Goal: Check status: Check status

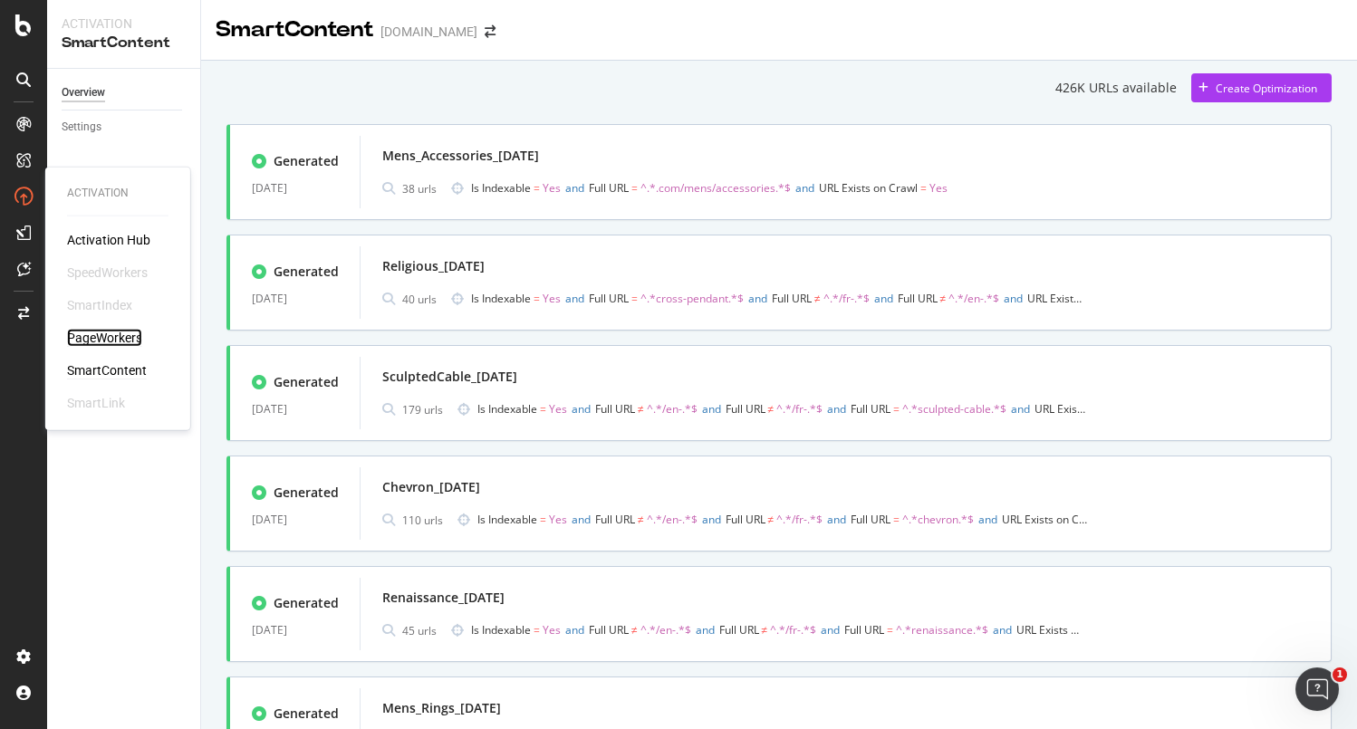
click at [95, 341] on div "PageWorkers" at bounding box center [104, 338] width 75 height 18
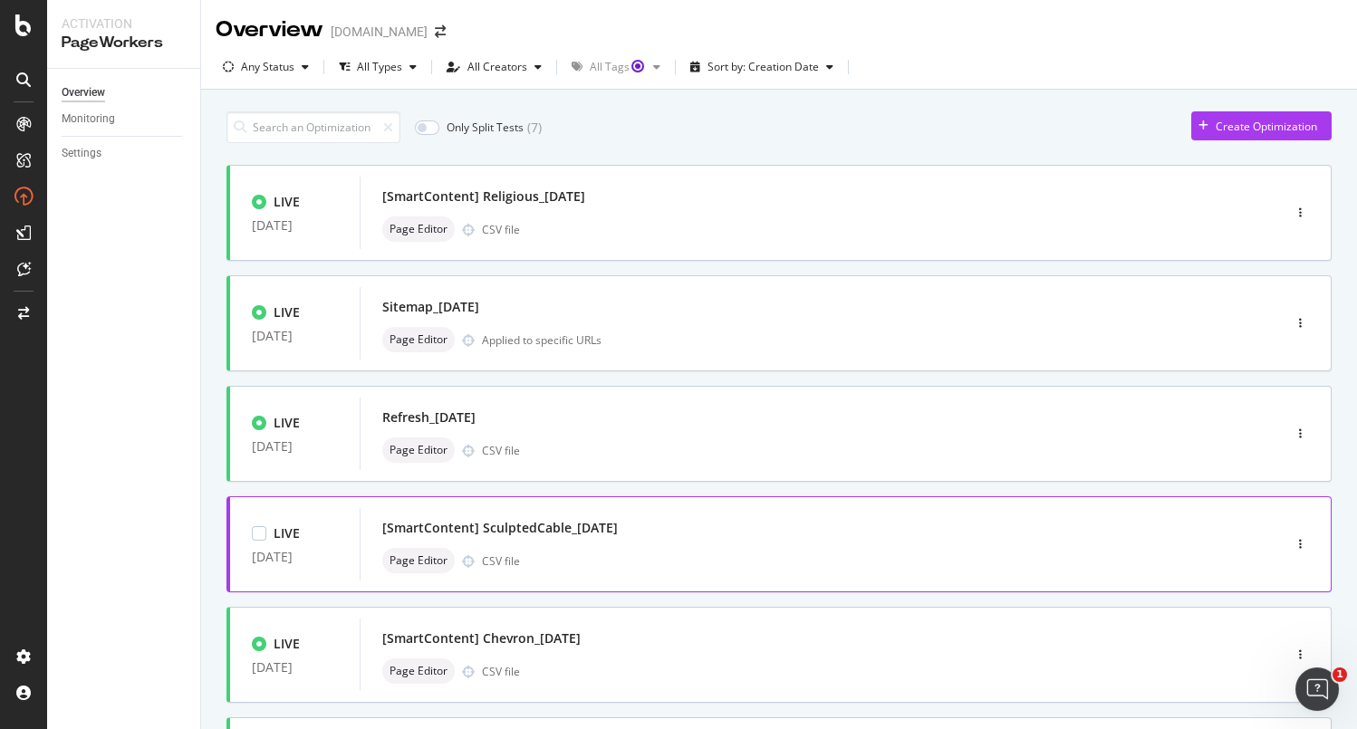
scroll to position [112, 0]
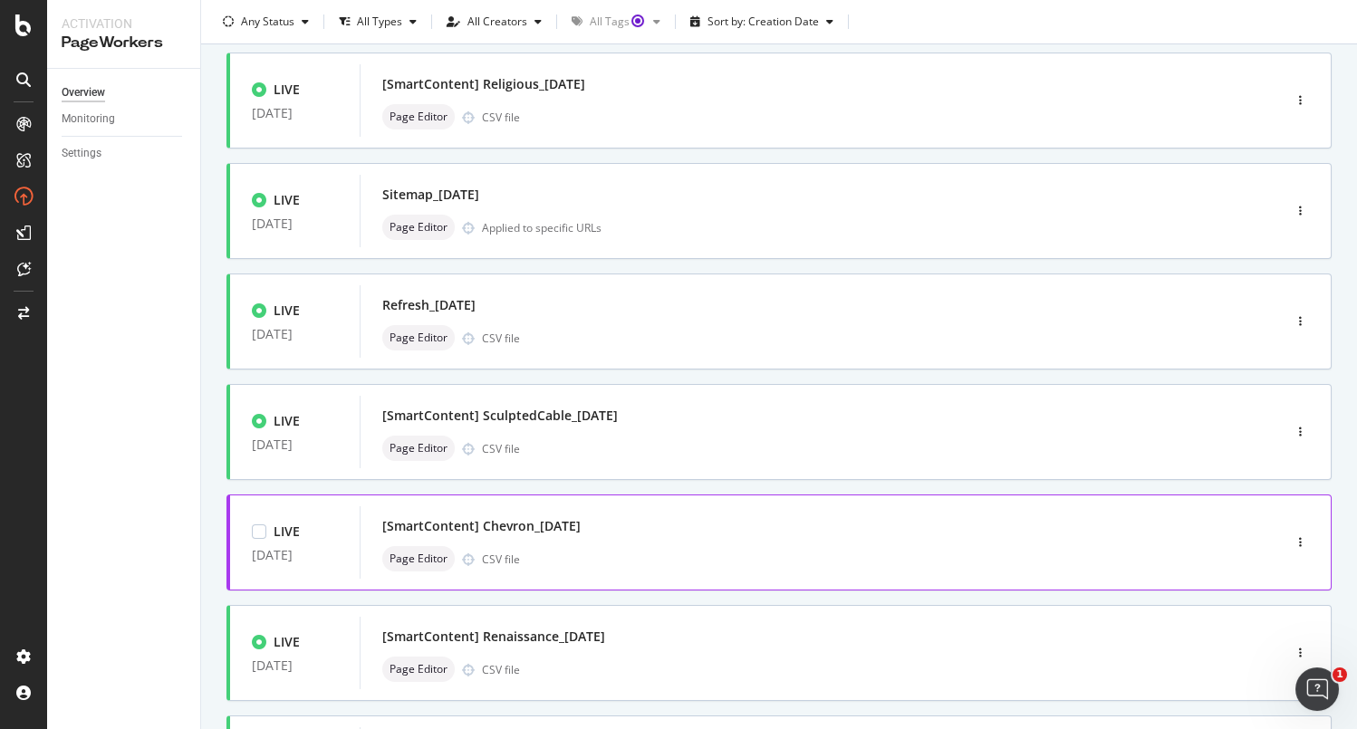
click at [649, 515] on div "[SmartContent] Chevron_[DATE]" at bounding box center [793, 526] width 822 height 25
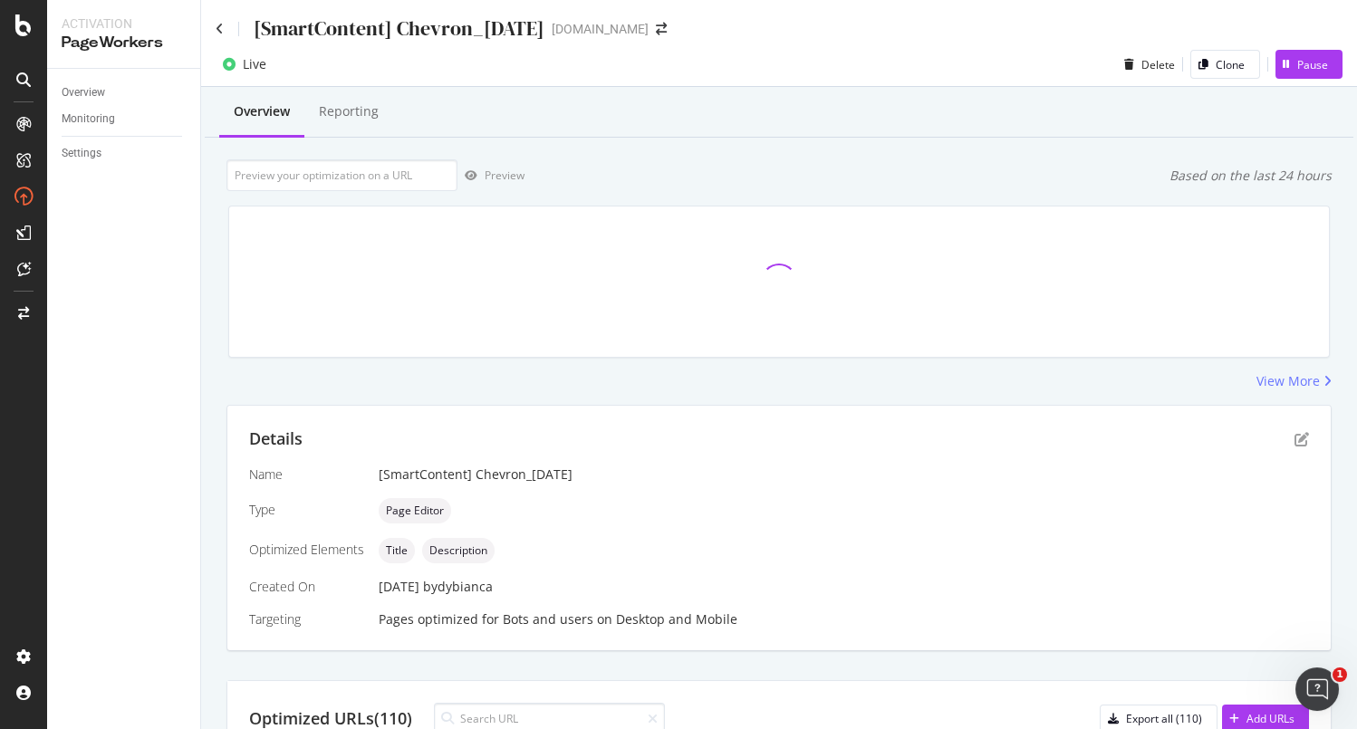
scroll to position [4, 0]
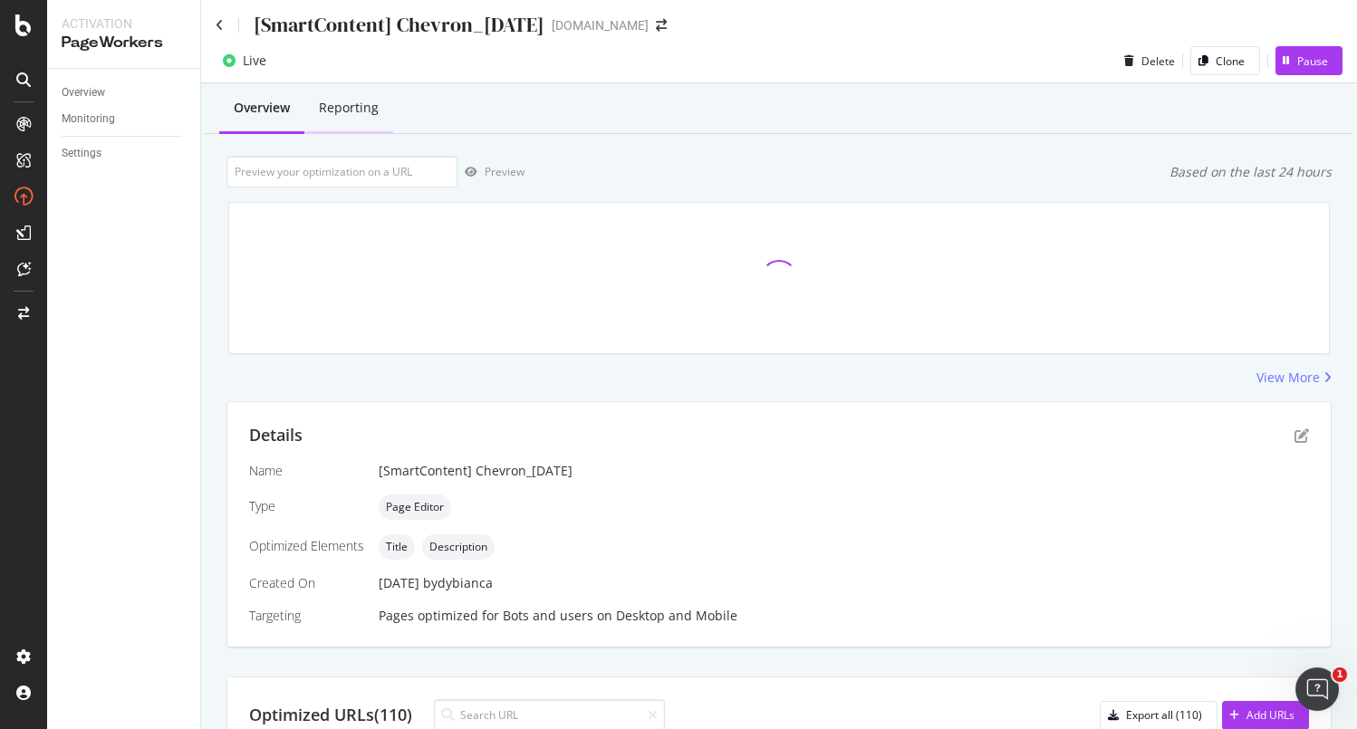
click at [370, 108] on div "Reporting" at bounding box center [349, 108] width 60 height 18
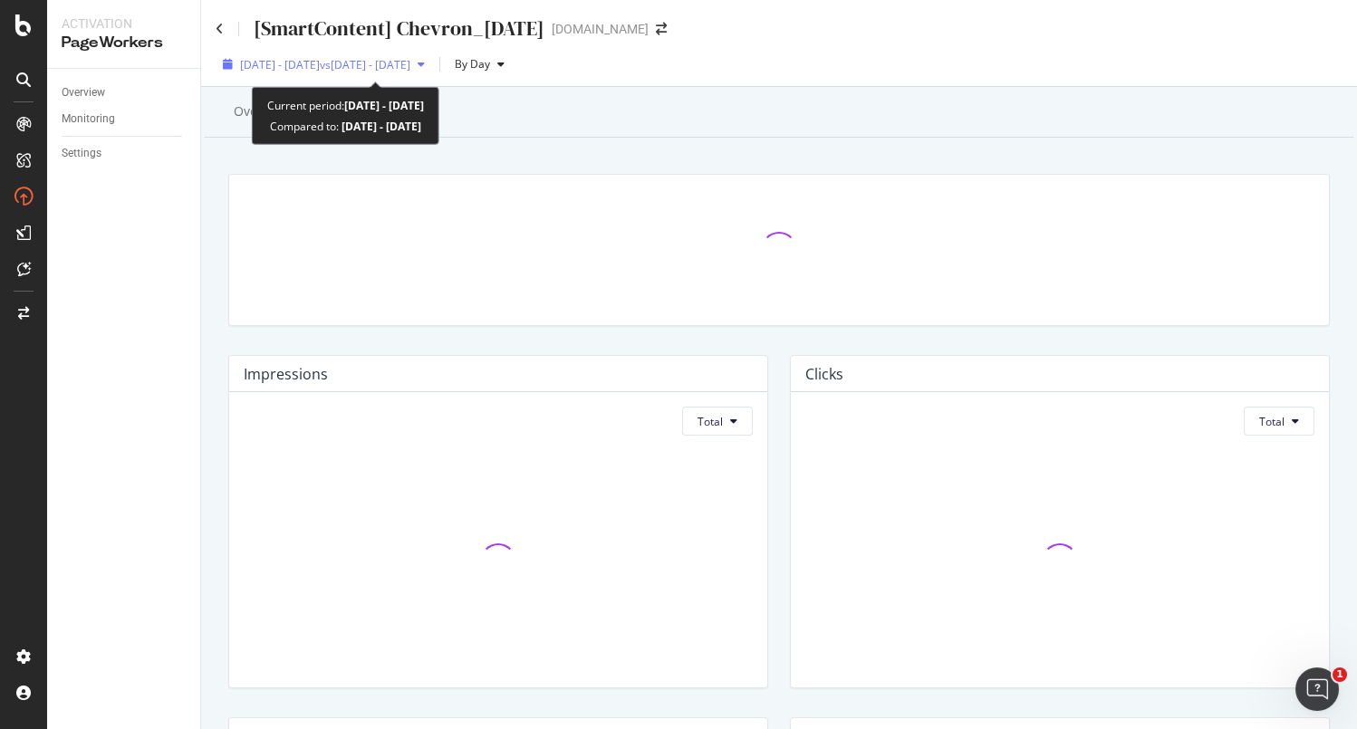
click at [320, 66] on span "[DATE] - [DATE]" at bounding box center [280, 64] width 80 height 15
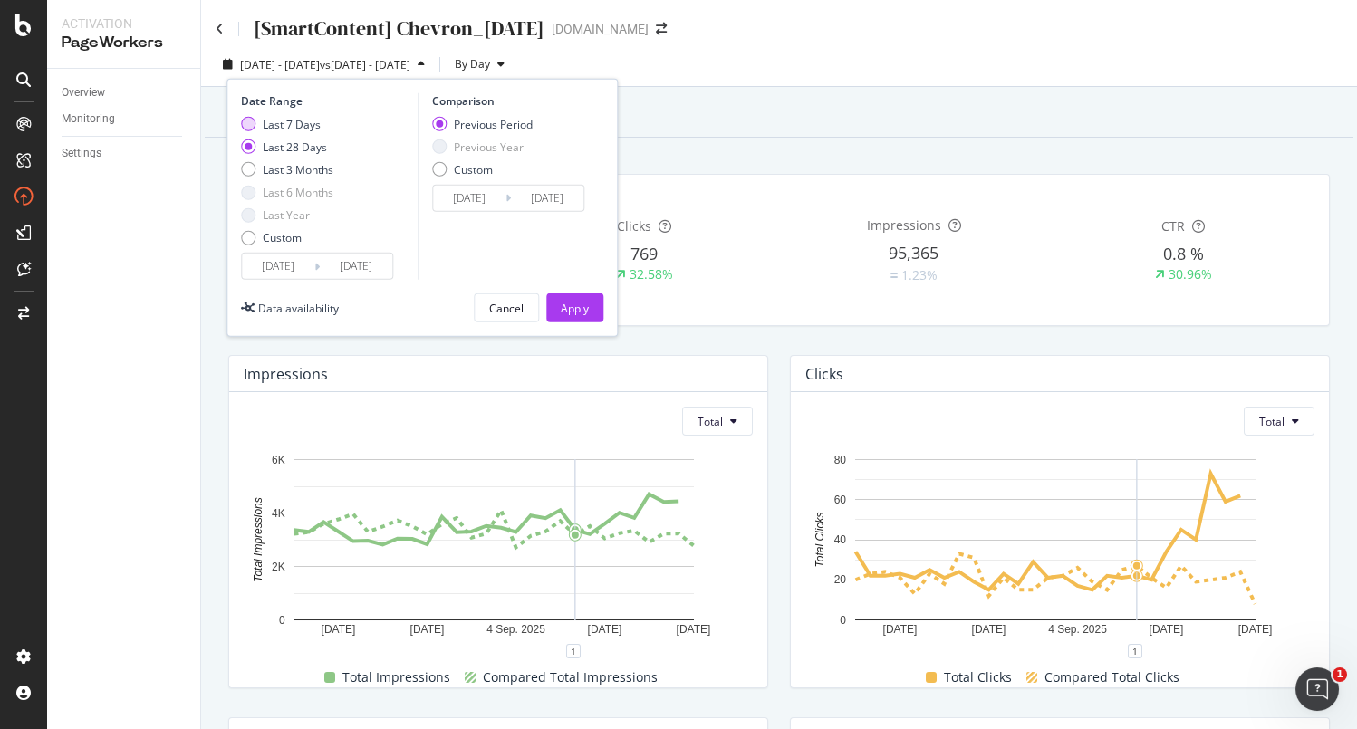
click at [253, 122] on div "Last 7 Days" at bounding box center [248, 124] width 14 height 14
type input "[DATE]"
click at [569, 310] on div "Apply" at bounding box center [575, 308] width 28 height 15
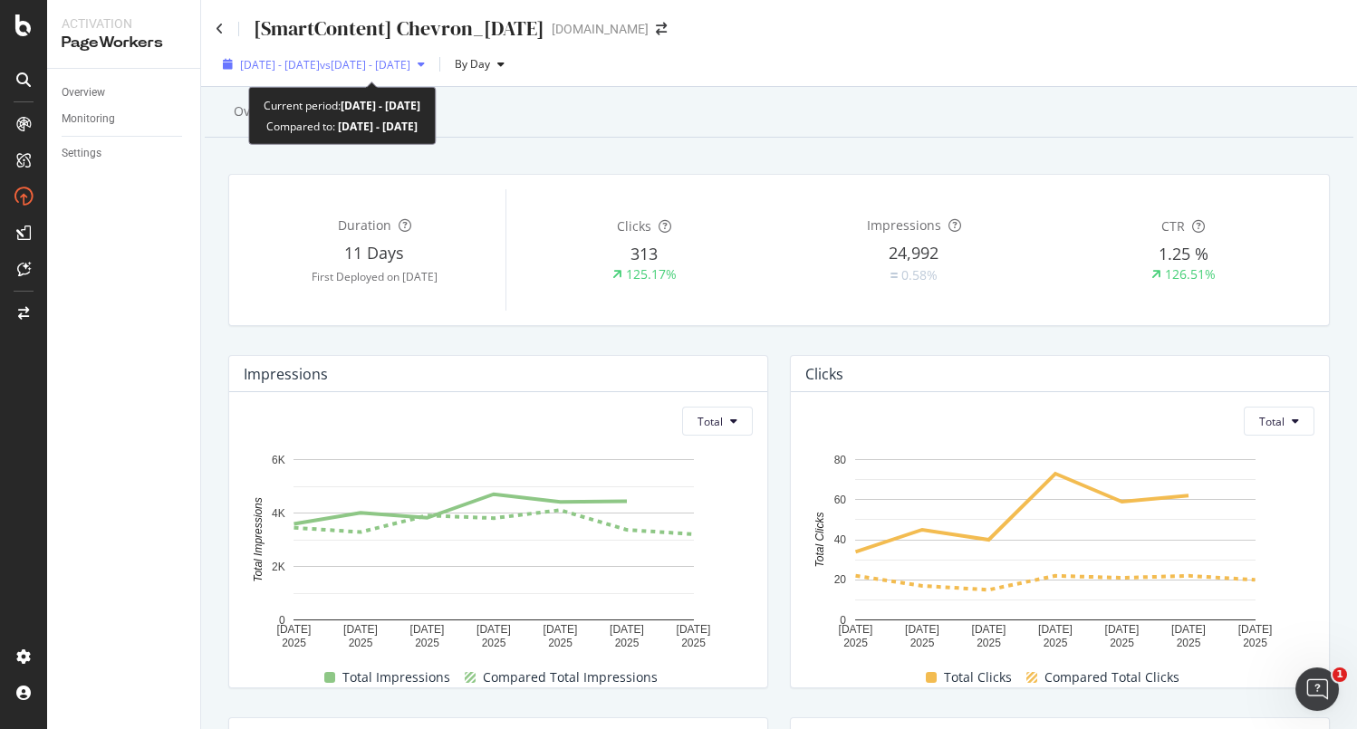
click at [410, 70] on span "vs [DATE] - [DATE]" at bounding box center [365, 64] width 91 height 15
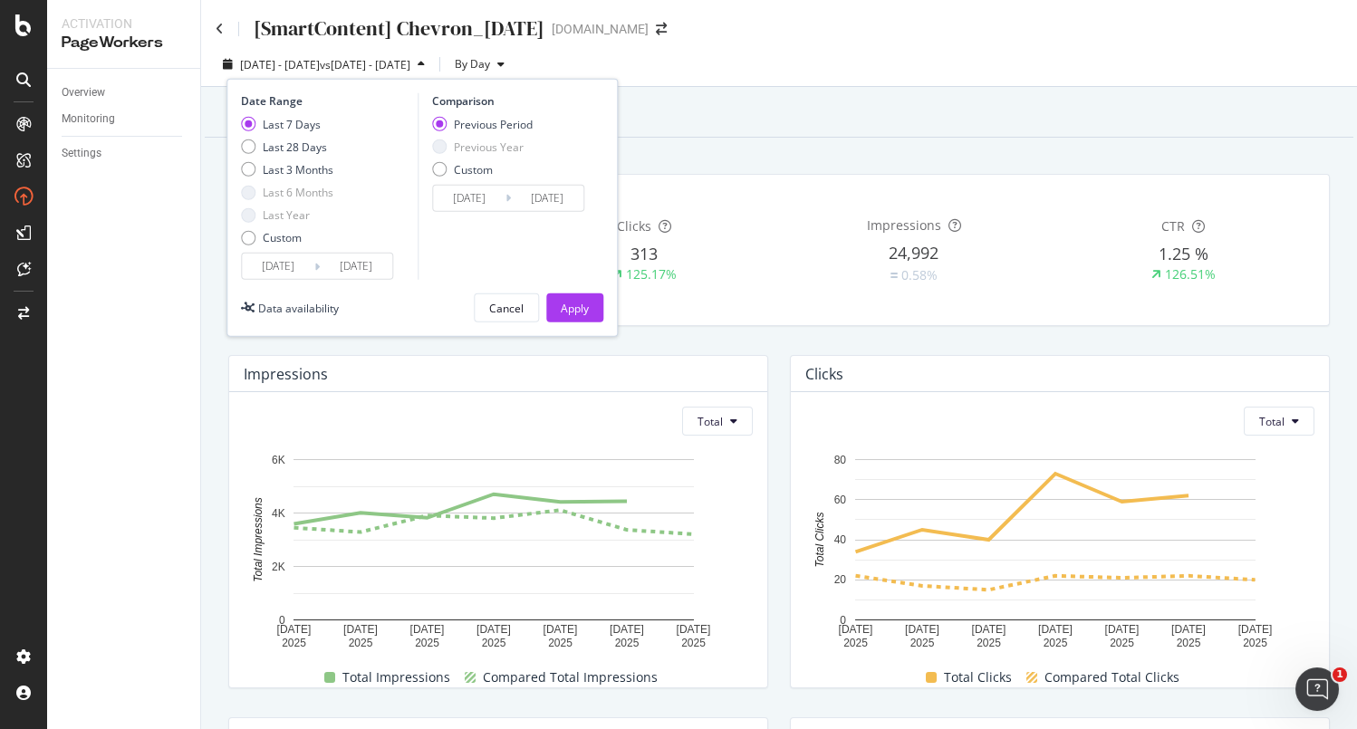
click at [279, 259] on input "[DATE]" at bounding box center [278, 266] width 72 height 25
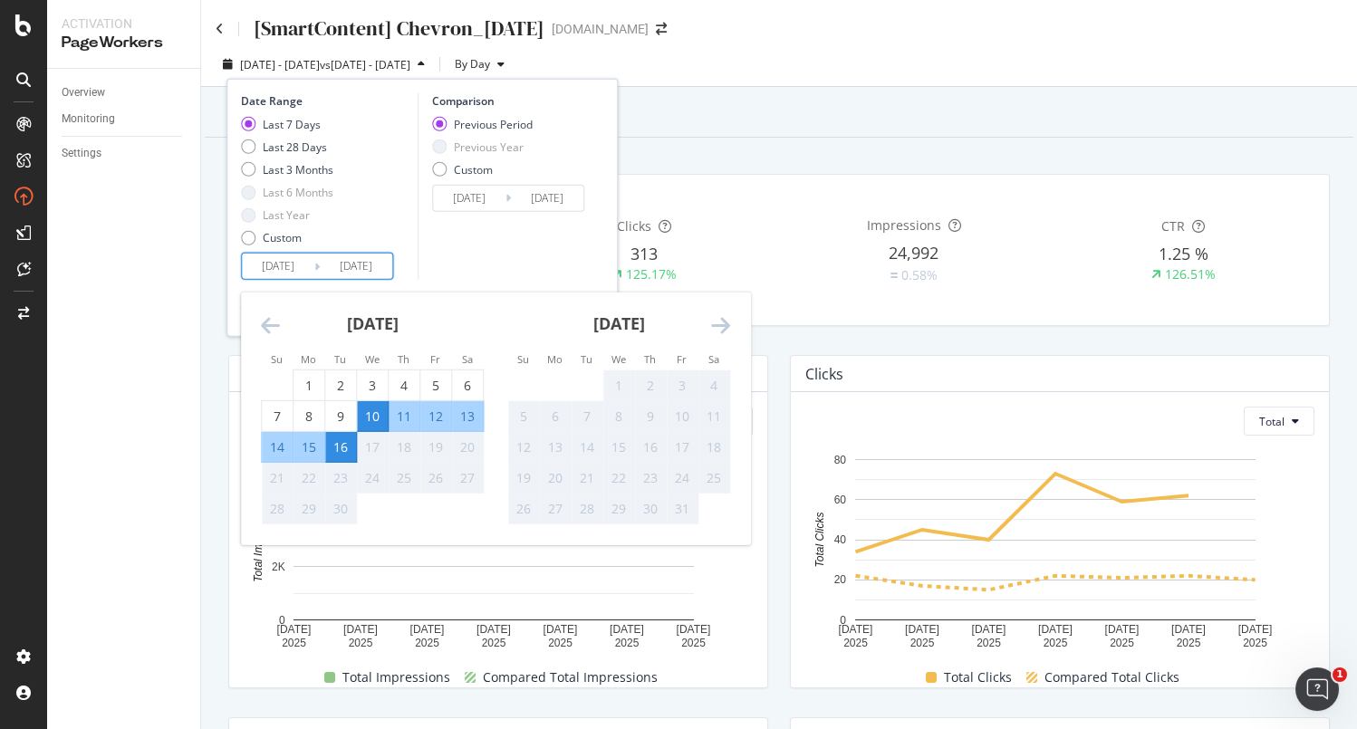
click at [457, 223] on div "Comparison Previous Period Previous Year Custom [DATE] Navigate forward to inte…" at bounding box center [504, 186] width 172 height 187
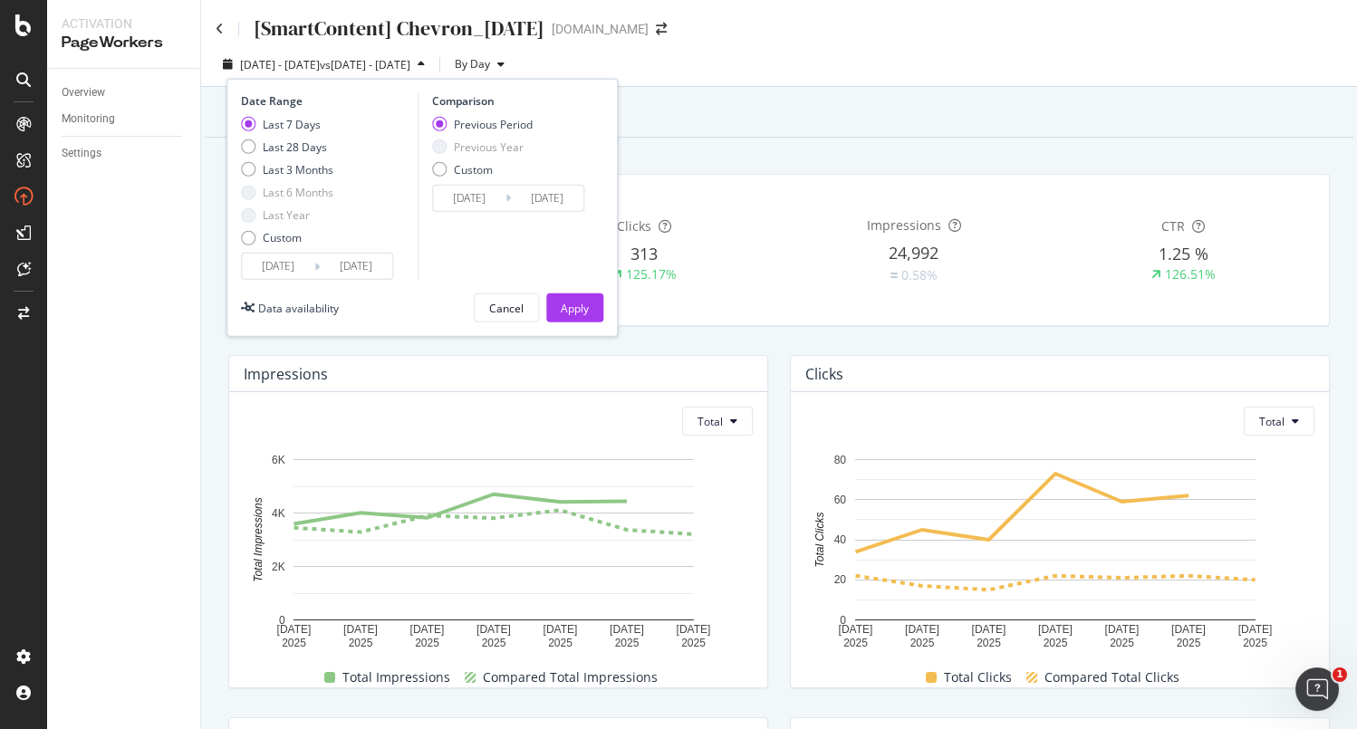
click at [479, 200] on input "[DATE]" at bounding box center [469, 198] width 72 height 25
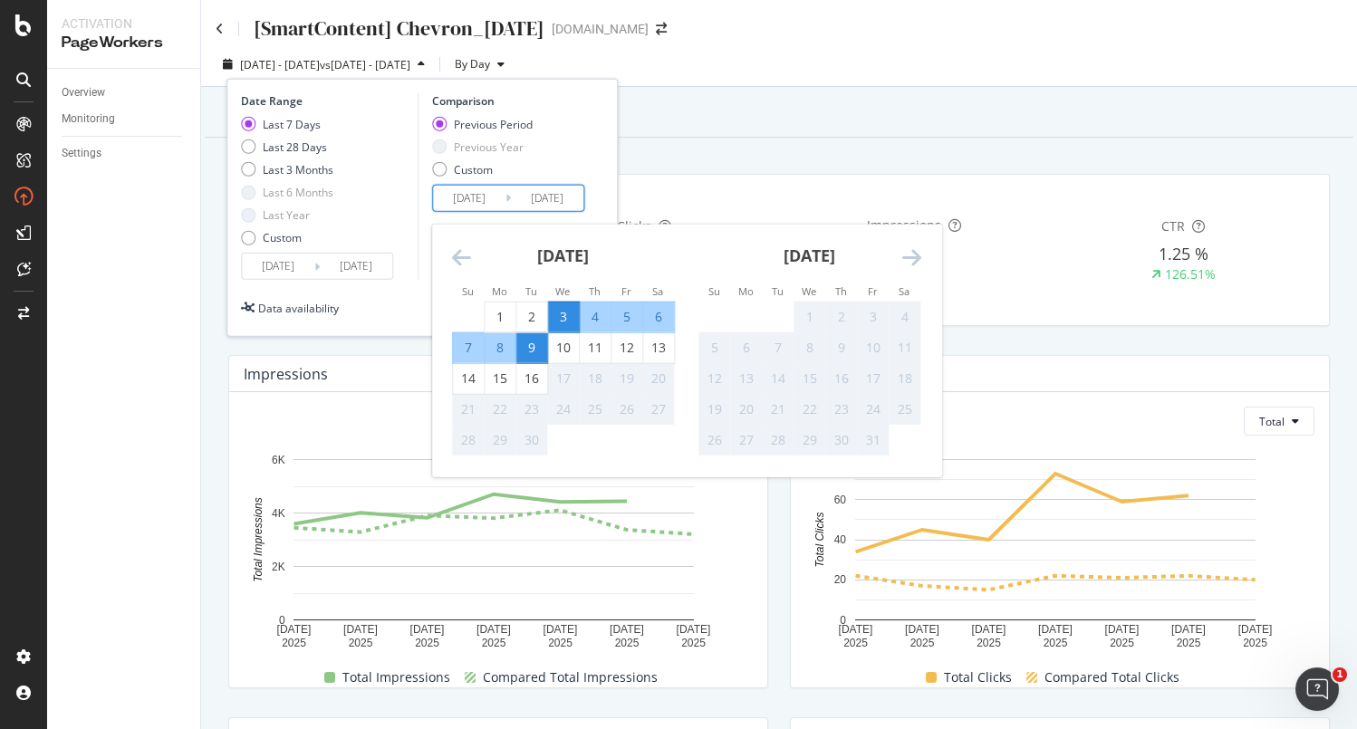
click at [610, 189] on div "Date Range Last 7 Days Last 28 Days Last 3 Months Last 6 Months Last Year Custo…" at bounding box center [421, 208] width 391 height 258
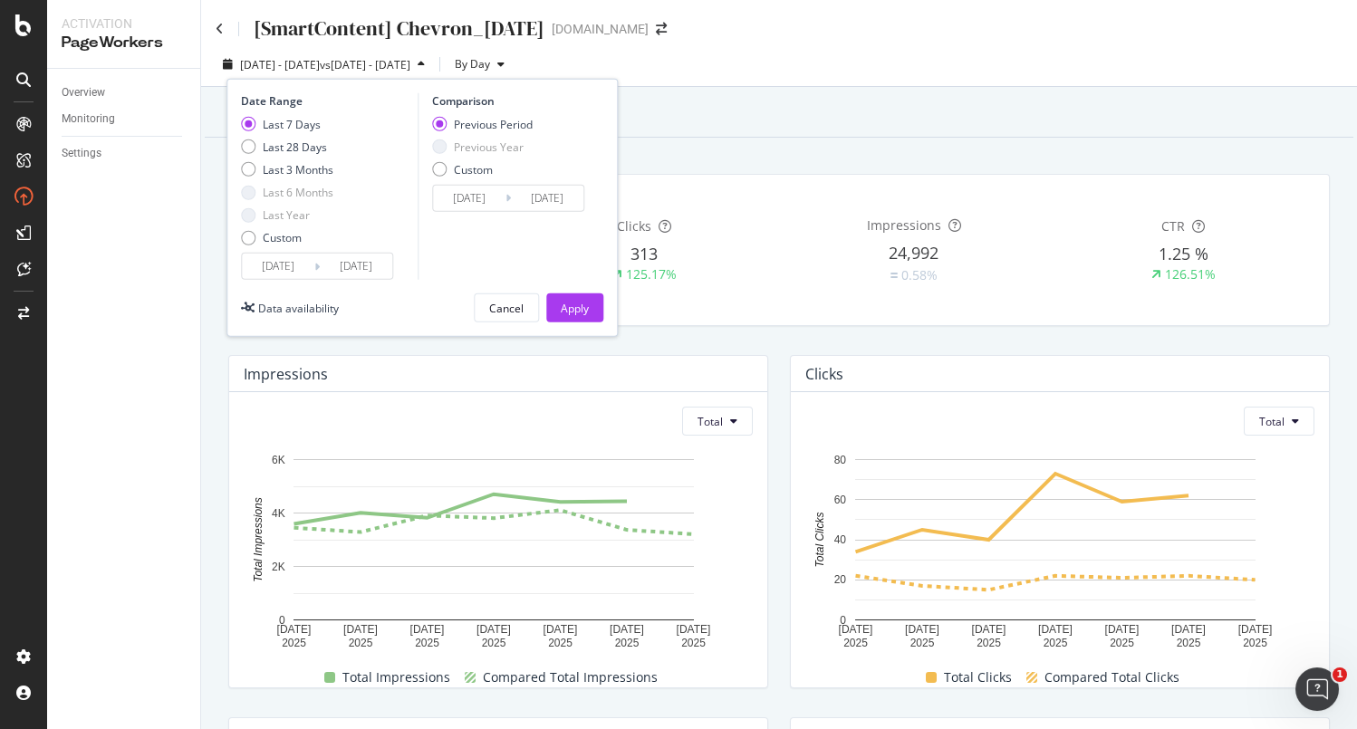
click at [383, 264] on input "[DATE]" at bounding box center [356, 266] width 72 height 25
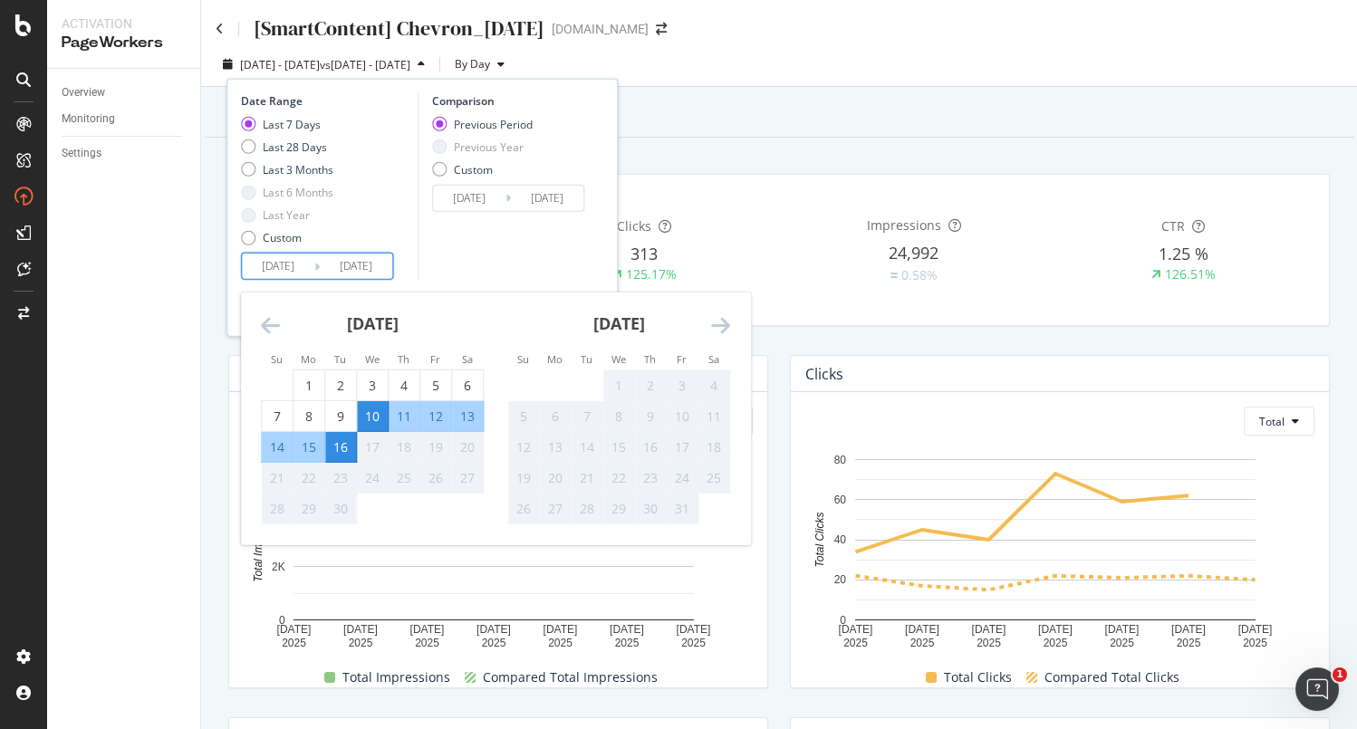
click at [308, 442] on div "15" at bounding box center [308, 447] width 31 height 18
type input "[DATE]"
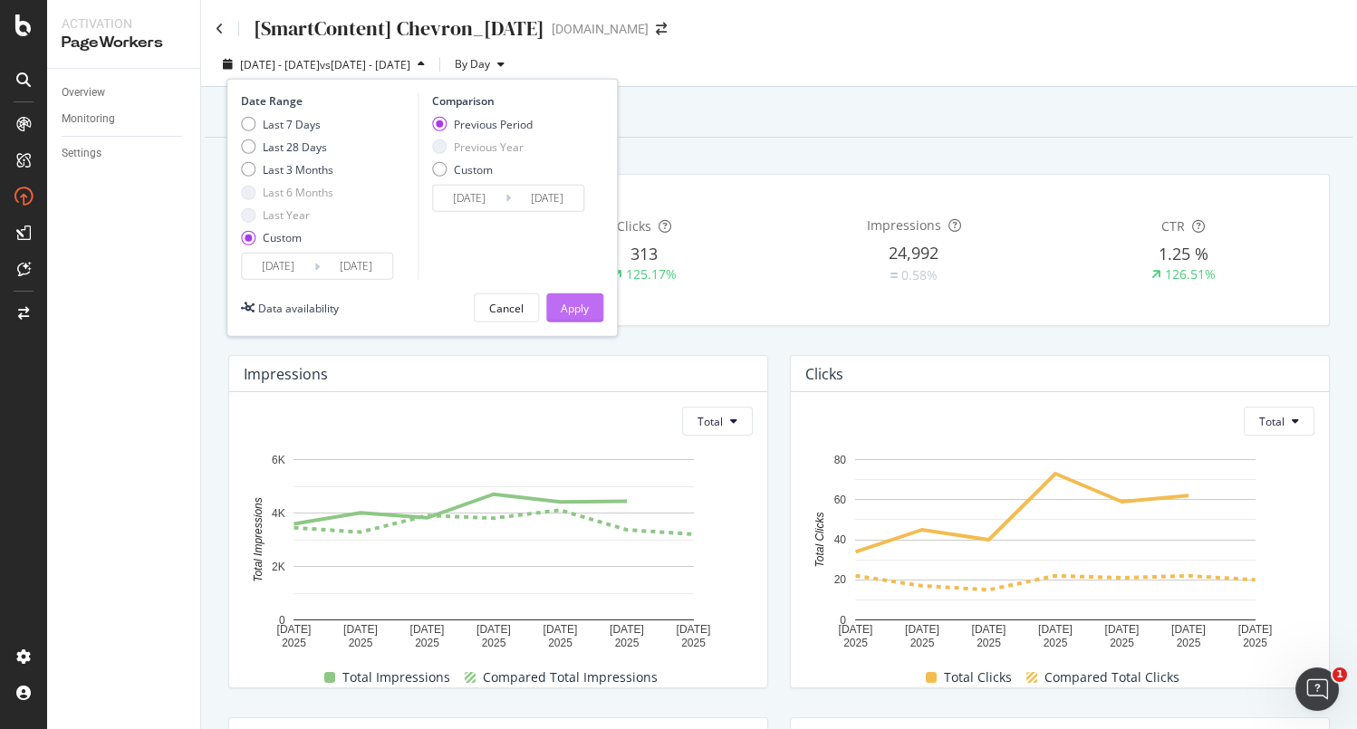
click at [595, 303] on button "Apply" at bounding box center [574, 307] width 57 height 29
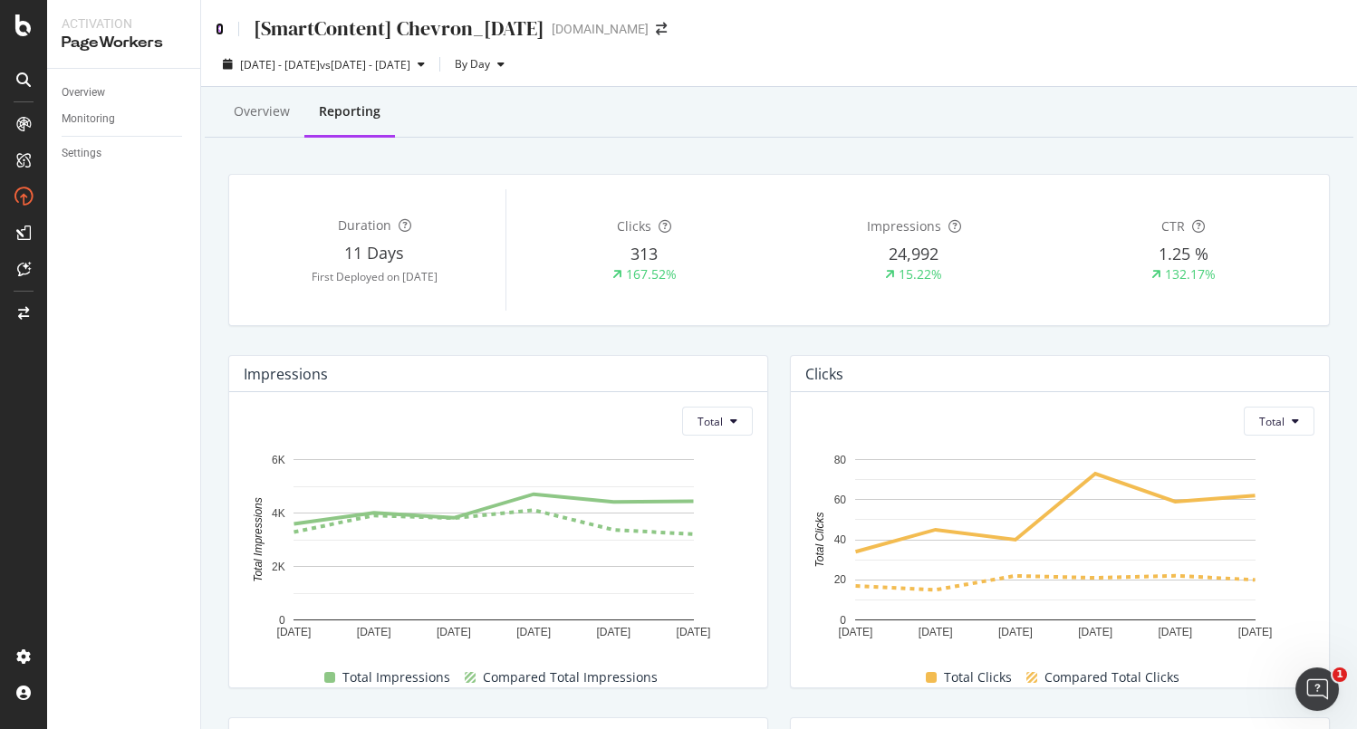
click at [222, 27] on icon at bounding box center [220, 29] width 8 height 13
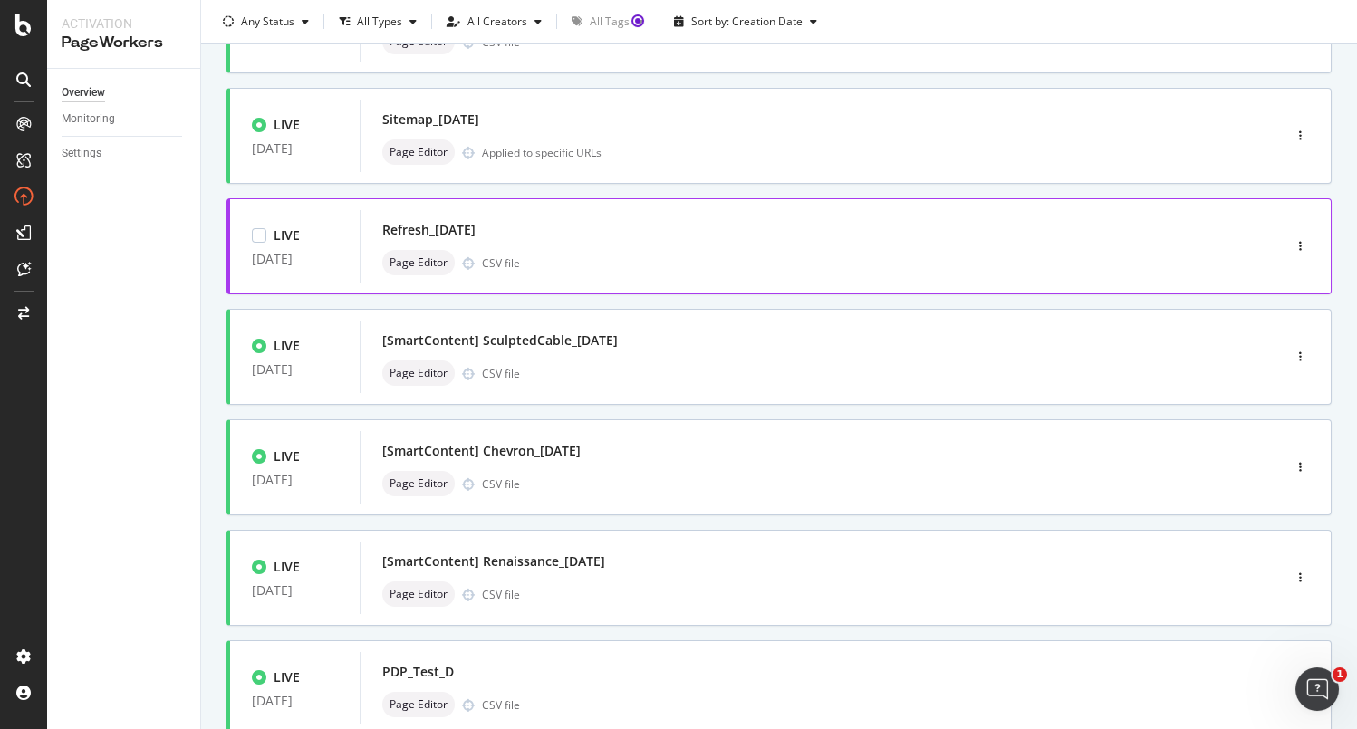
scroll to position [339, 0]
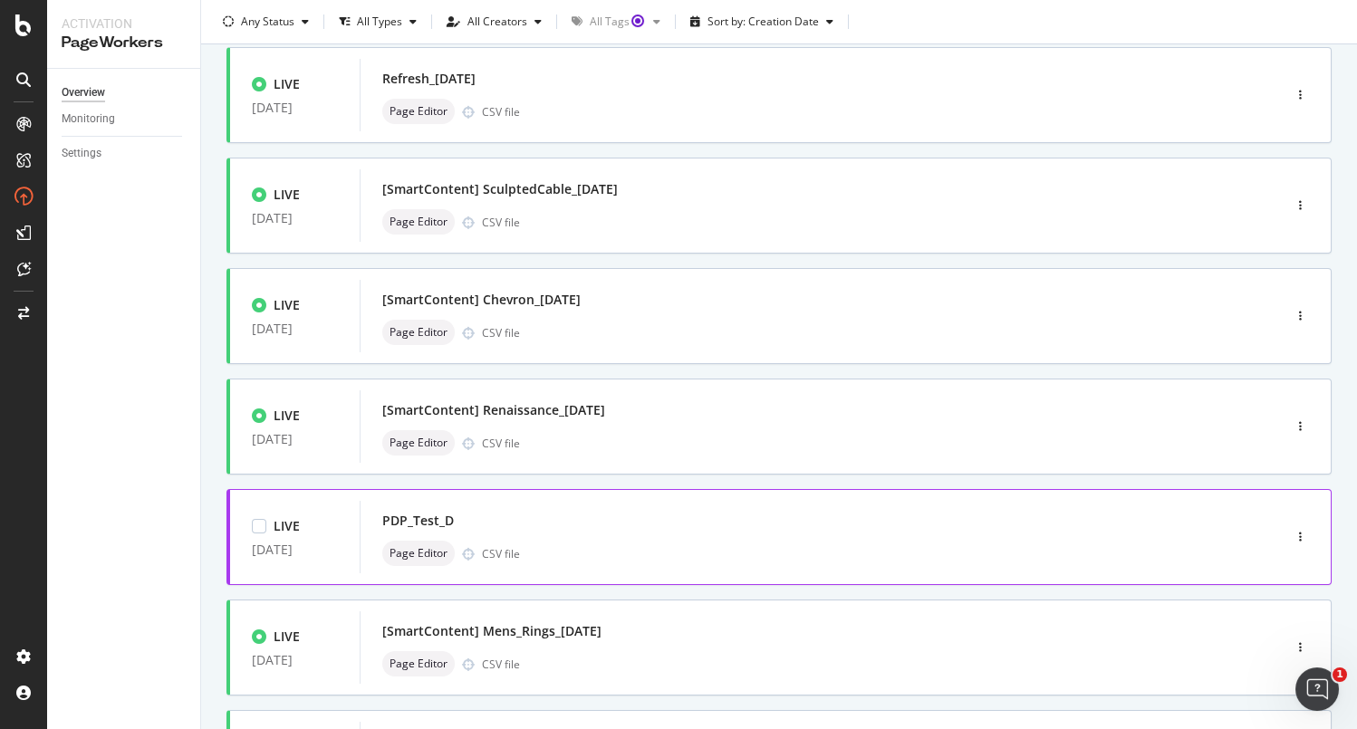
click at [766, 515] on div "PDP_Test_D" at bounding box center [793, 520] width 822 height 25
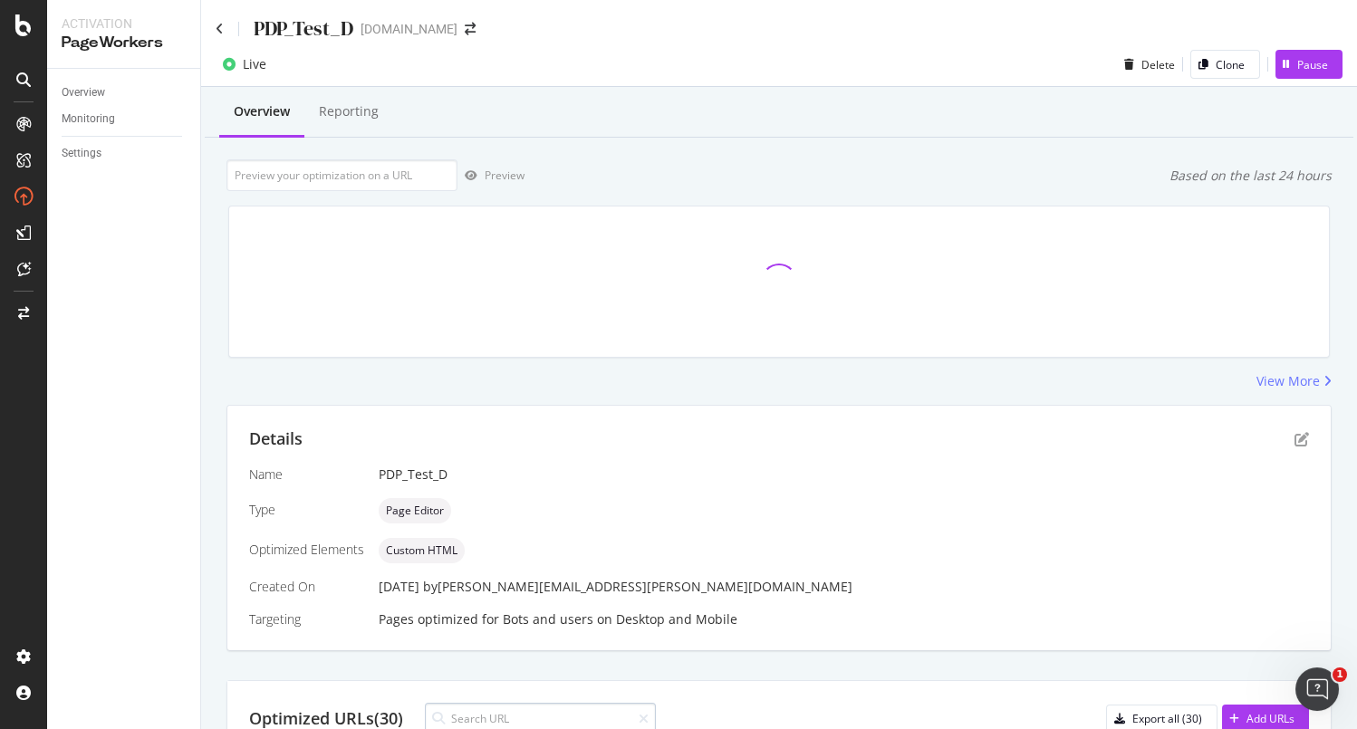
scroll to position [4, 0]
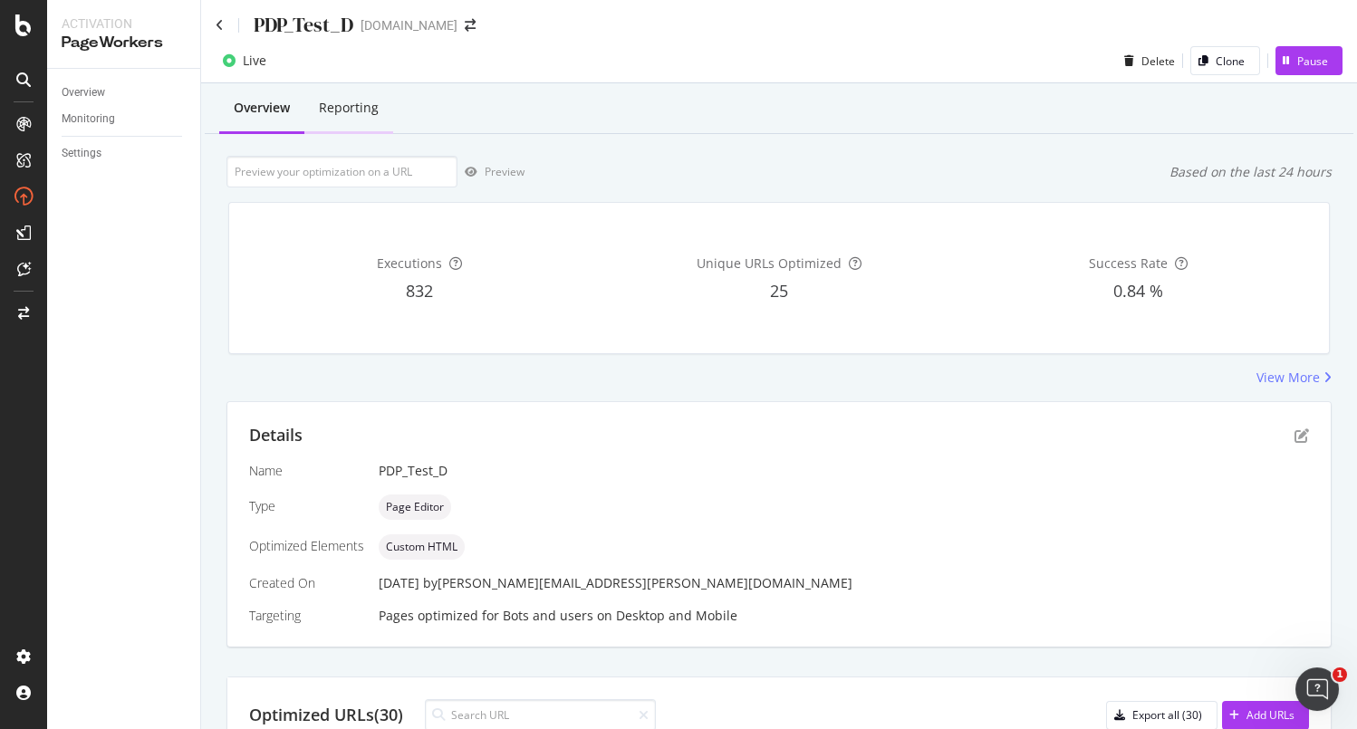
click at [336, 127] on div "Reporting" at bounding box center [348, 109] width 89 height 50
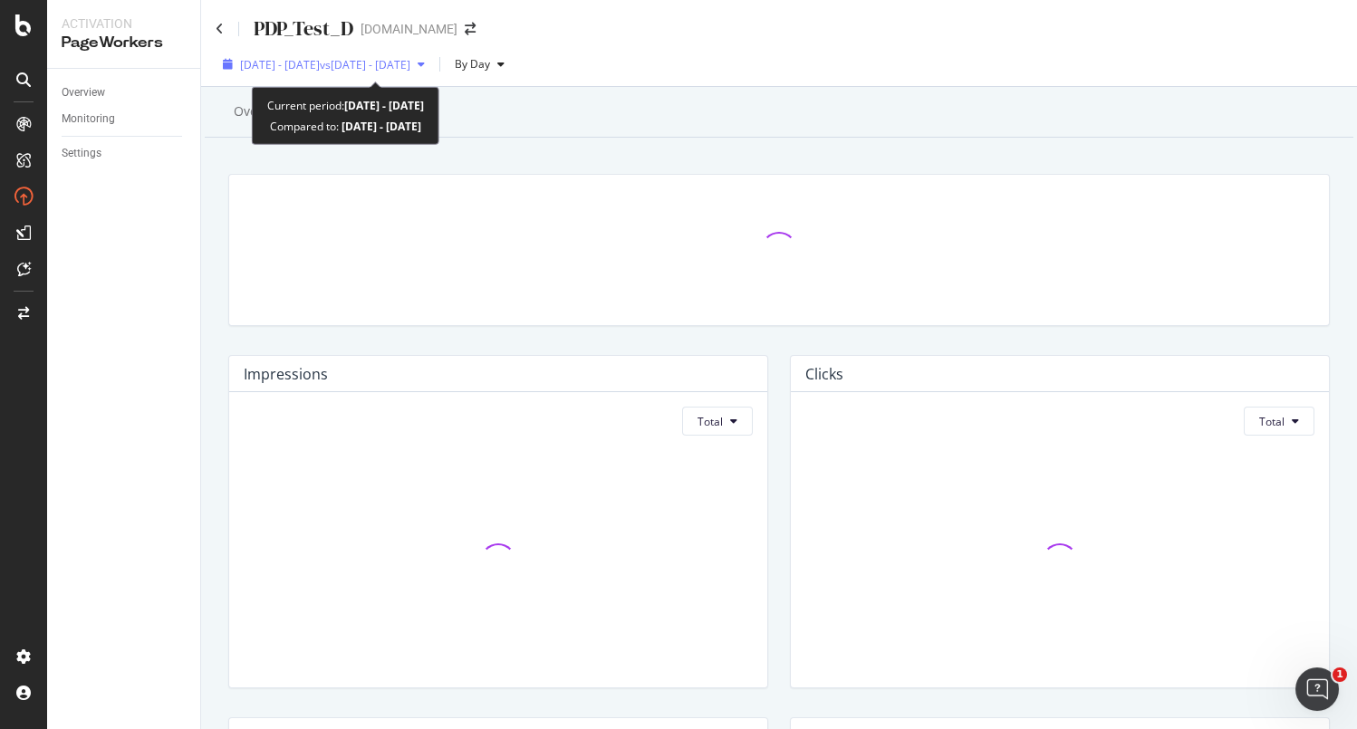
click at [320, 63] on span "[DATE] - [DATE]" at bounding box center [280, 64] width 80 height 15
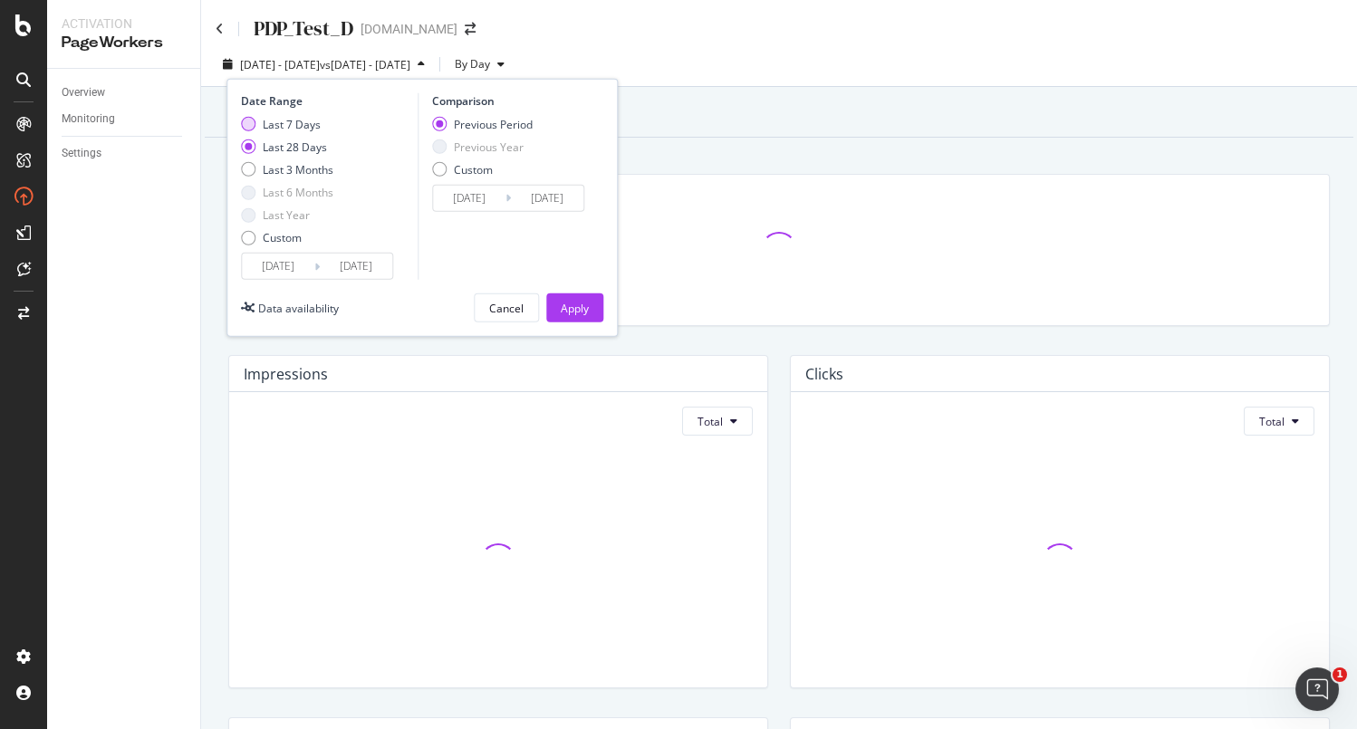
click at [252, 117] on div "Last 7 Days" at bounding box center [248, 124] width 14 height 14
type input "[DATE]"
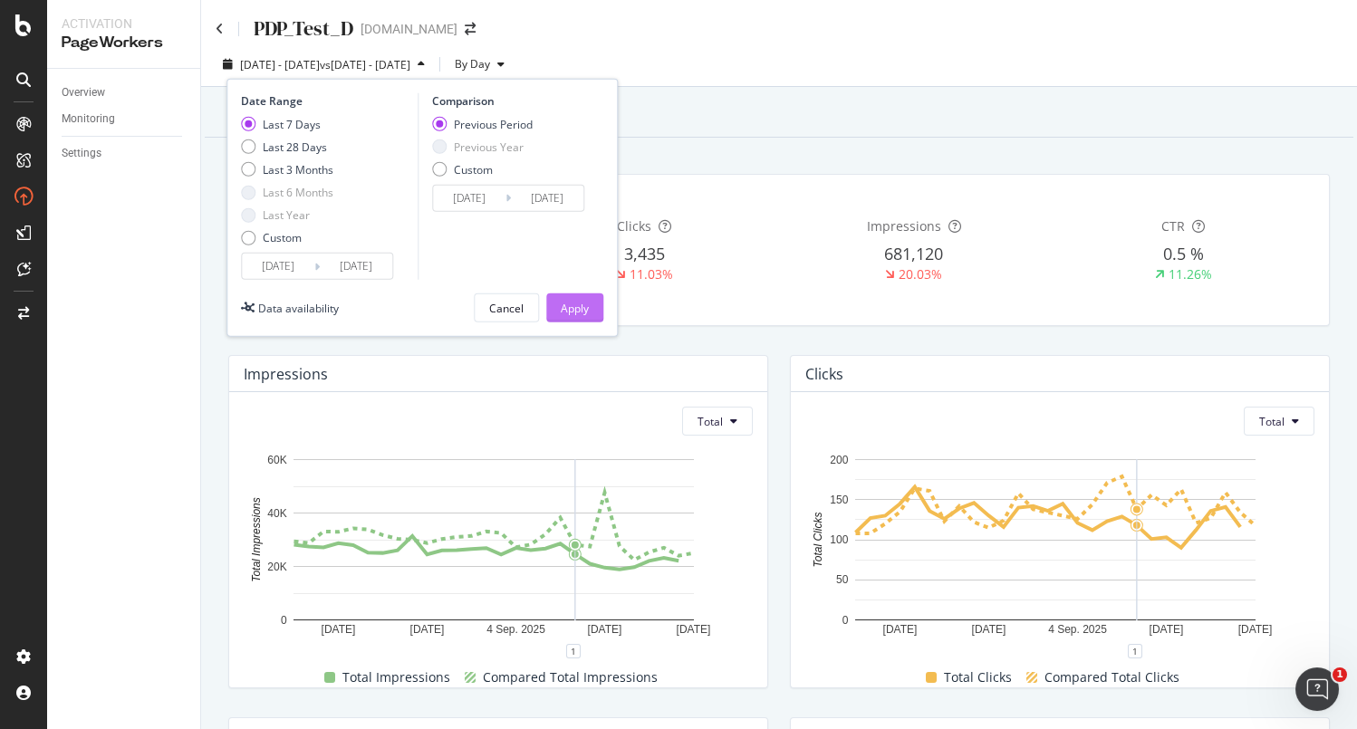
click at [581, 303] on div "Apply" at bounding box center [575, 308] width 28 height 15
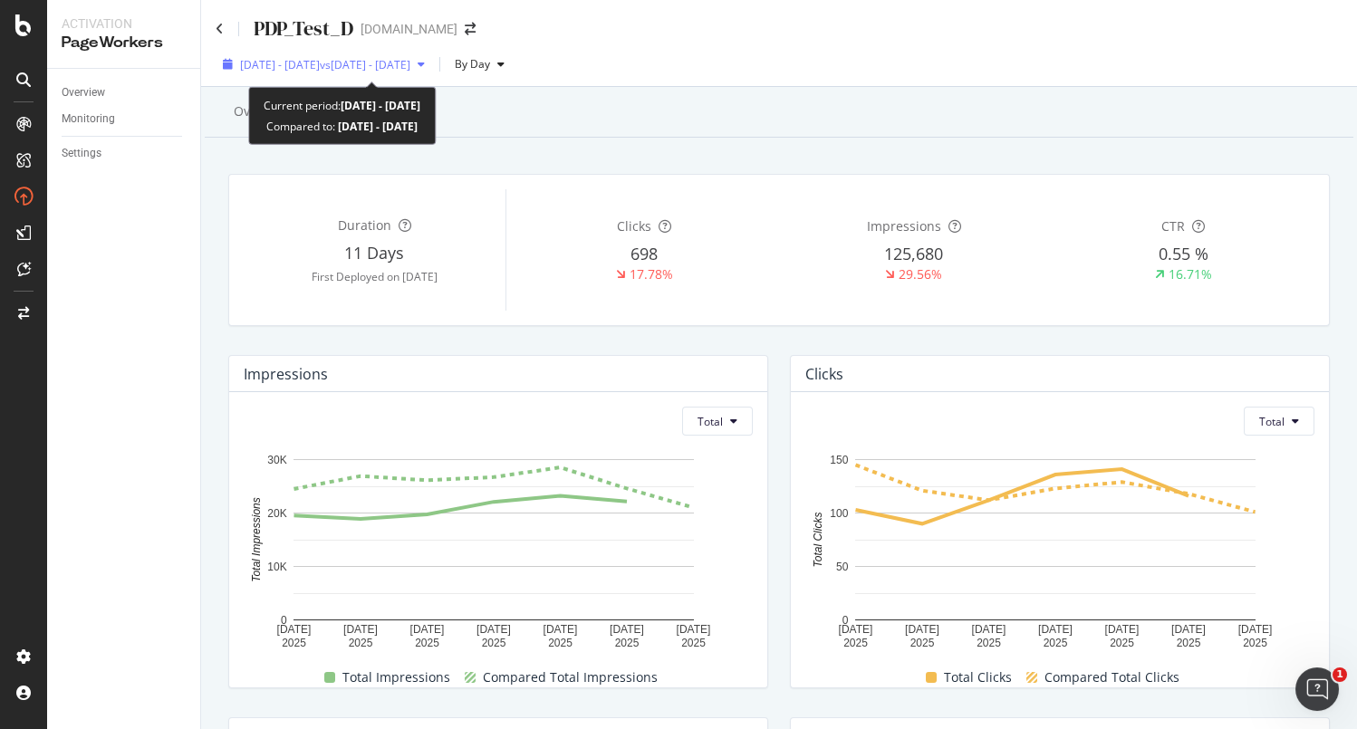
click at [320, 61] on span "[DATE] - [DATE]" at bounding box center [280, 64] width 80 height 15
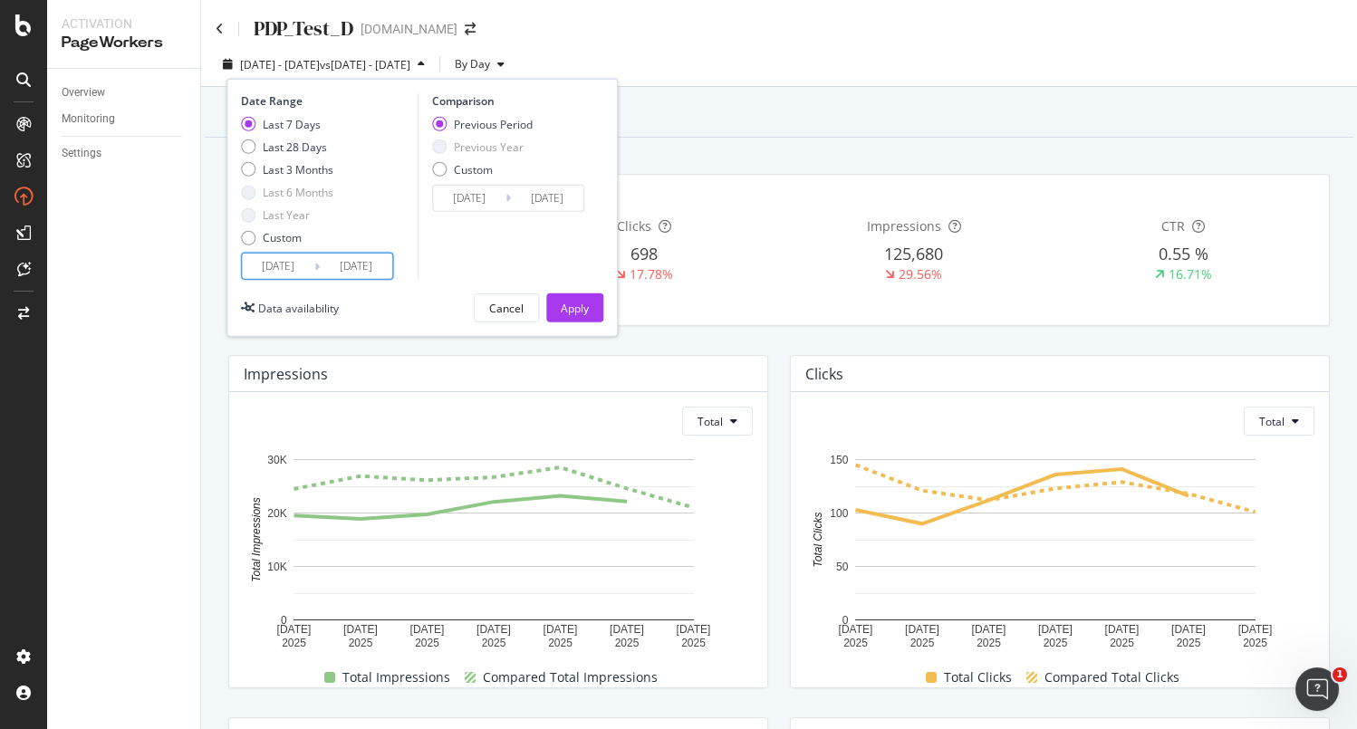
click at [372, 271] on input "[DATE]" at bounding box center [356, 266] width 72 height 25
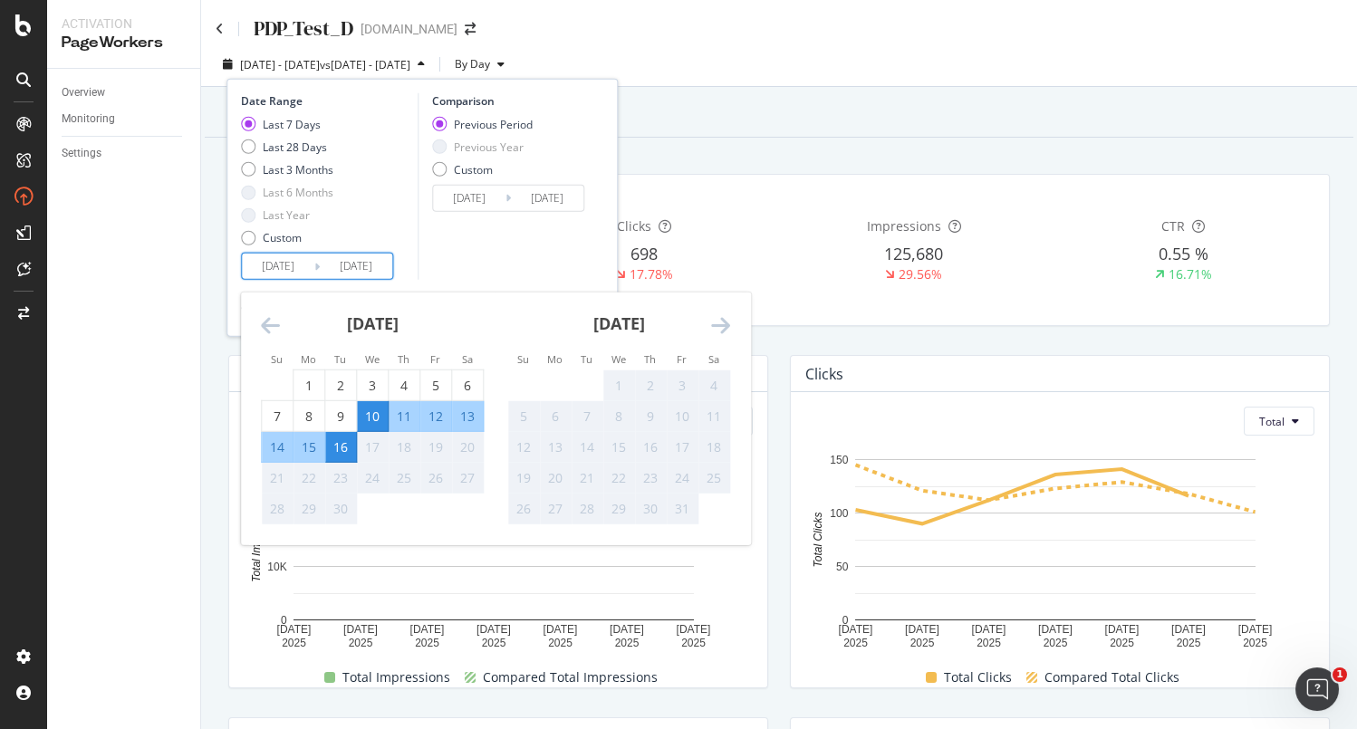
click at [317, 439] on div "15" at bounding box center [308, 447] width 31 height 18
type input "[DATE]"
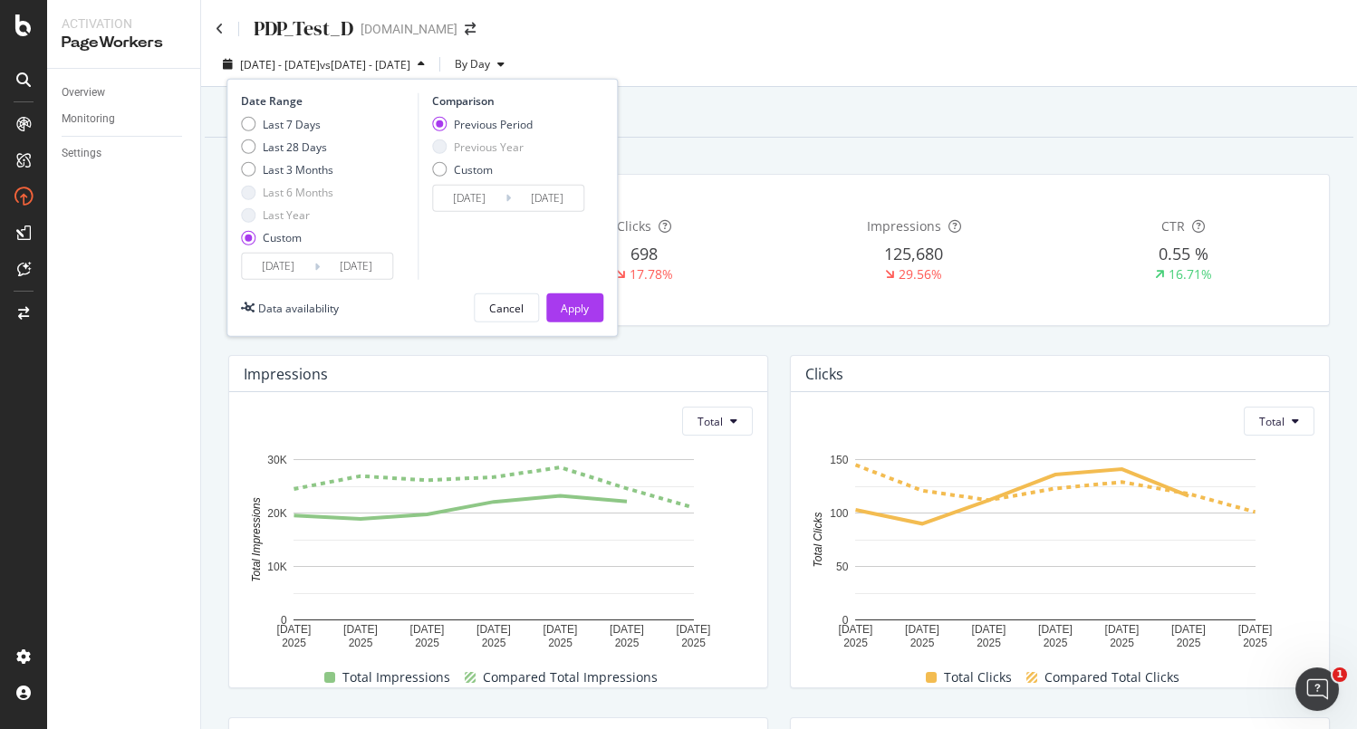
click at [538, 201] on input "[DATE]" at bounding box center [547, 198] width 72 height 25
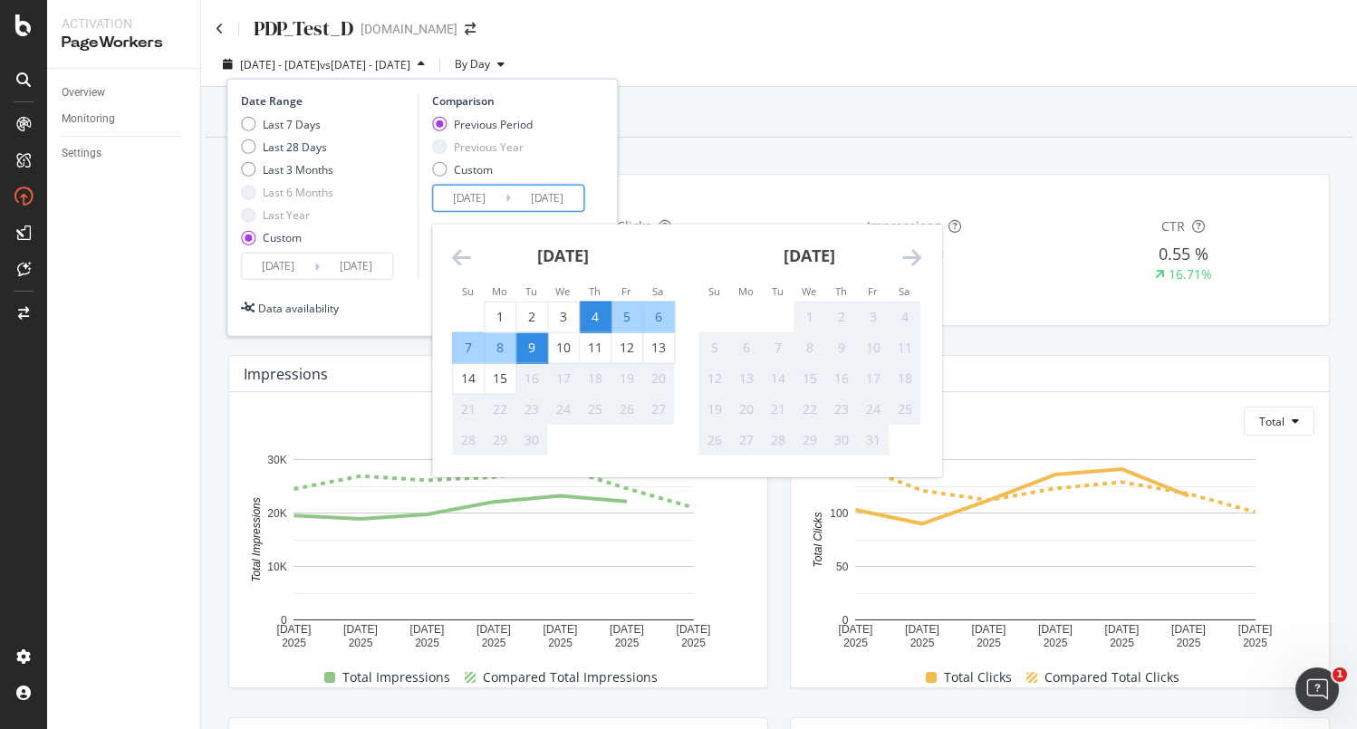
click at [495, 352] on div "8" at bounding box center [500, 348] width 31 height 18
type input "[DATE]"
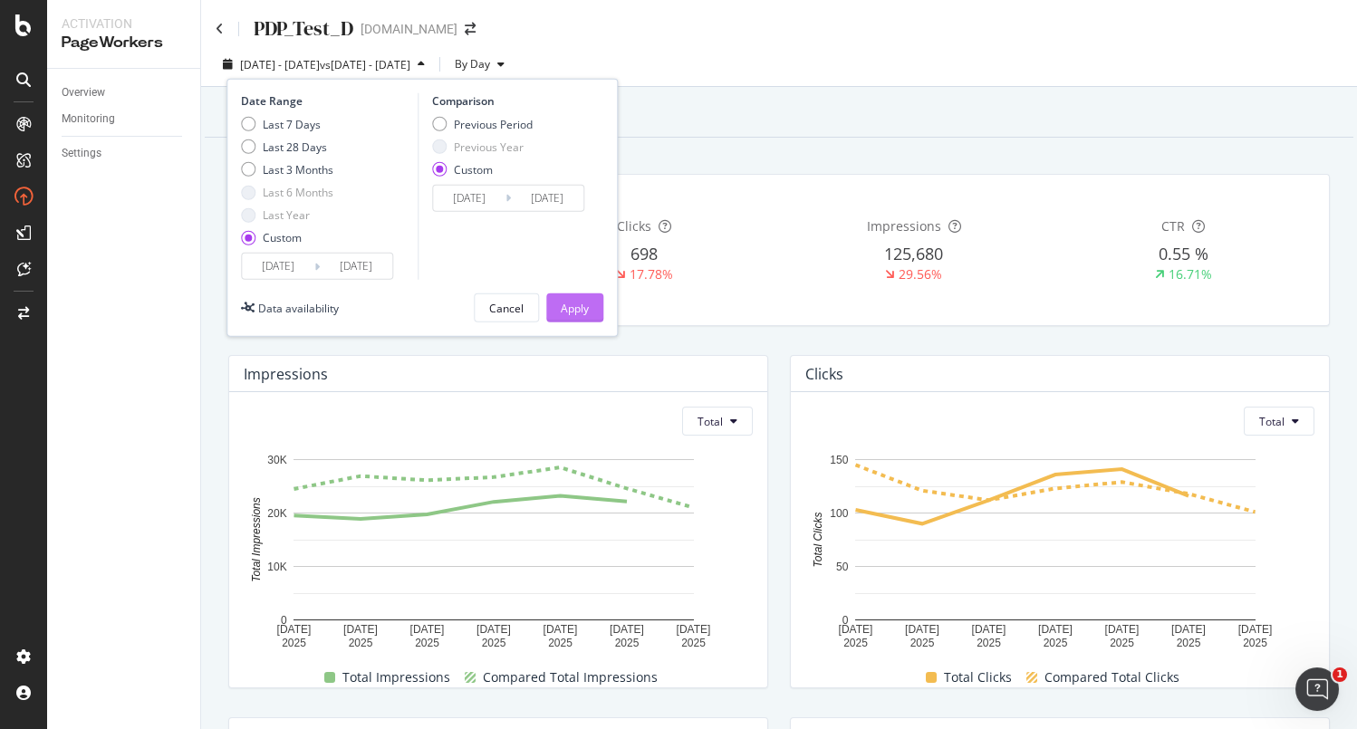
click at [569, 302] on div "Apply" at bounding box center [575, 308] width 28 height 15
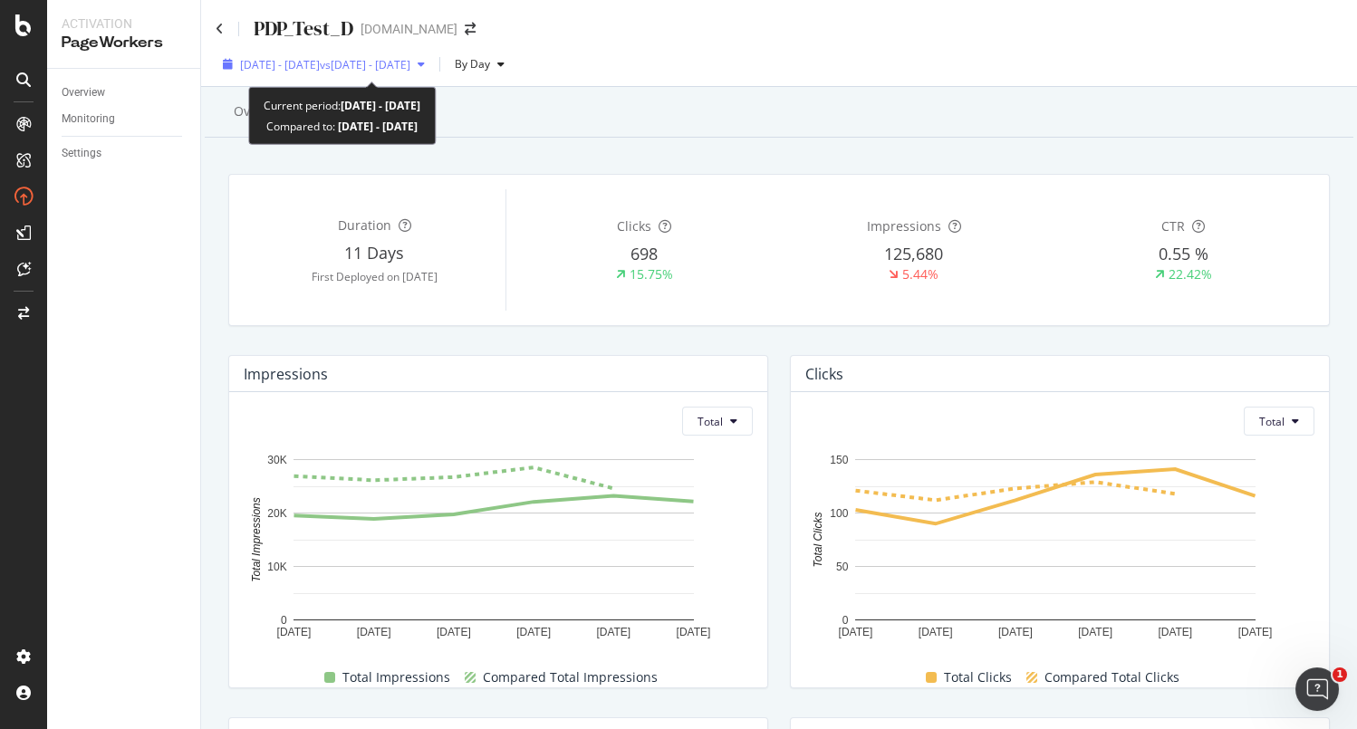
click at [380, 57] on span "vs [DATE] - [DATE]" at bounding box center [365, 64] width 91 height 15
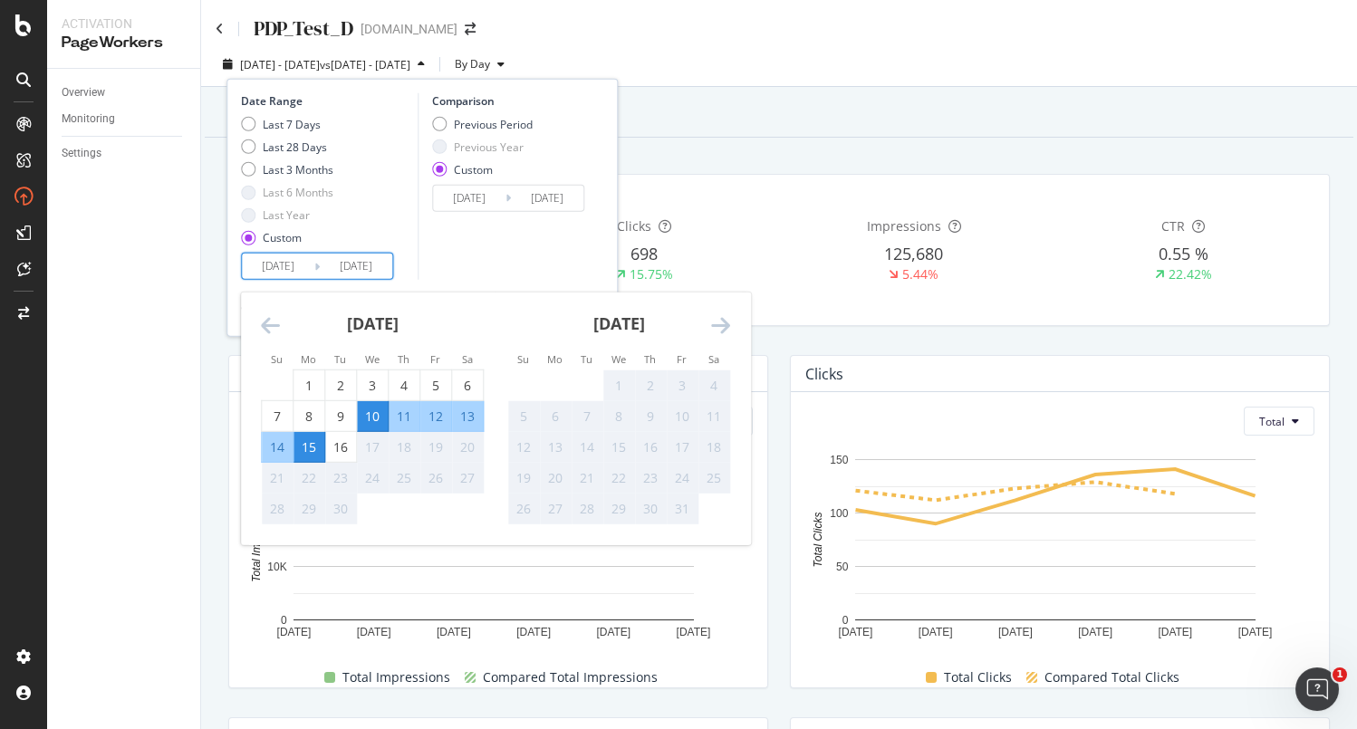
click at [287, 261] on input "[DATE]" at bounding box center [278, 266] width 72 height 25
click at [543, 178] on div "Previous Period Previous Year Custom" at bounding box center [511, 150] width 158 height 68
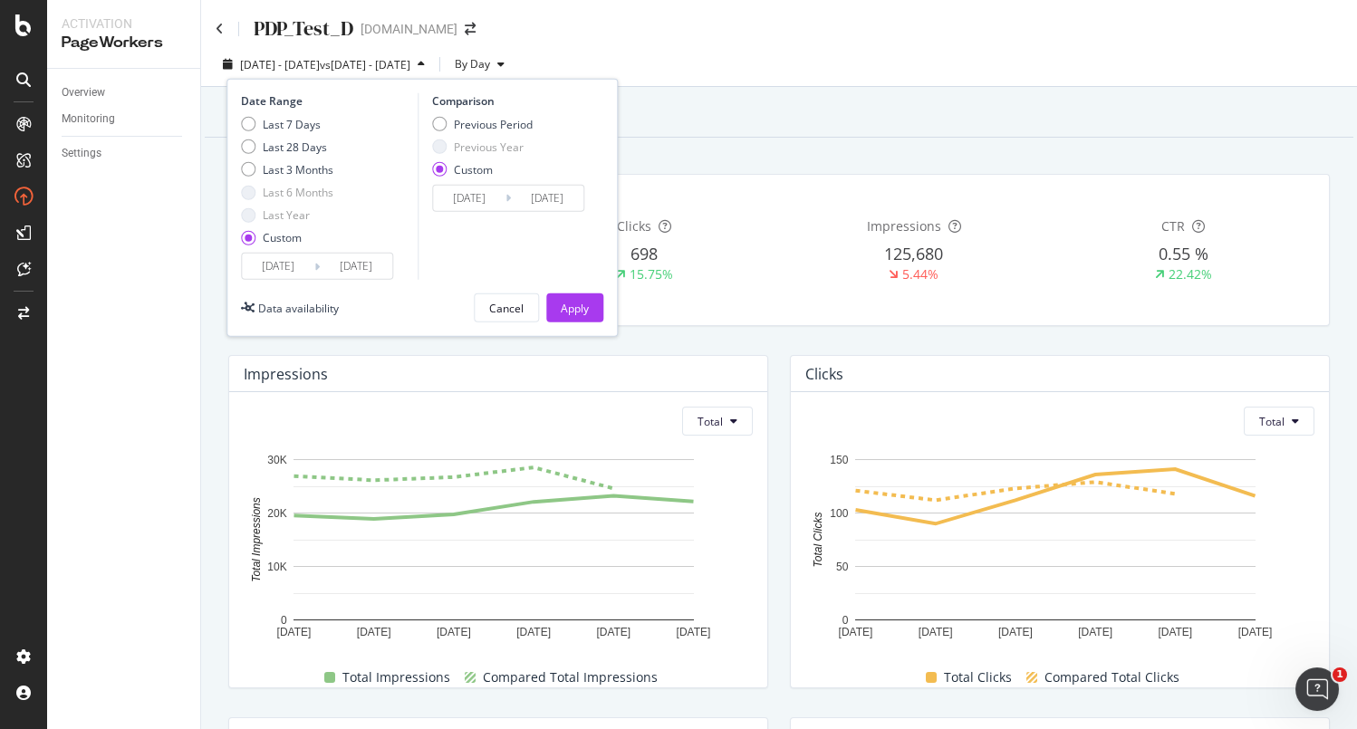
click at [542, 201] on input "[DATE]" at bounding box center [547, 198] width 72 height 25
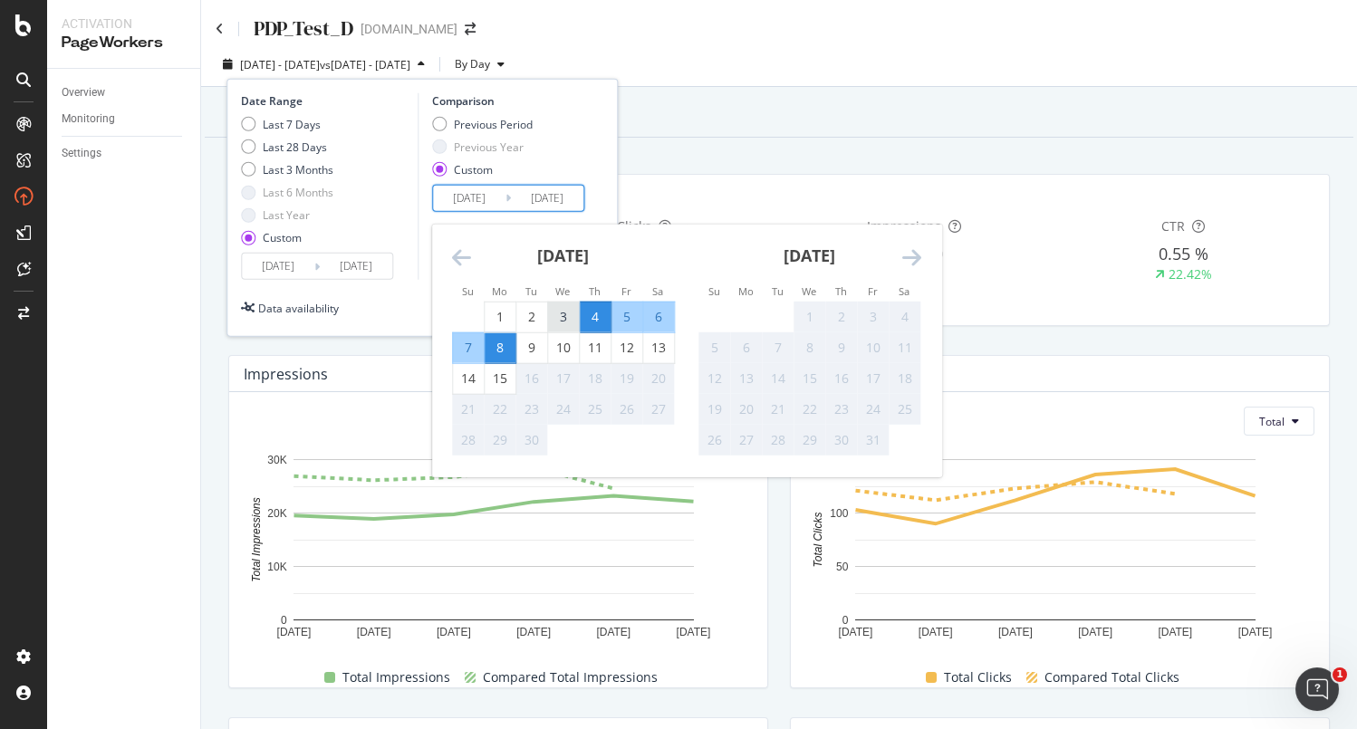
click at [562, 310] on div "3" at bounding box center [563, 317] width 31 height 18
type input "[DATE]"
click at [536, 348] on div "9" at bounding box center [531, 348] width 31 height 18
type input "[DATE]"
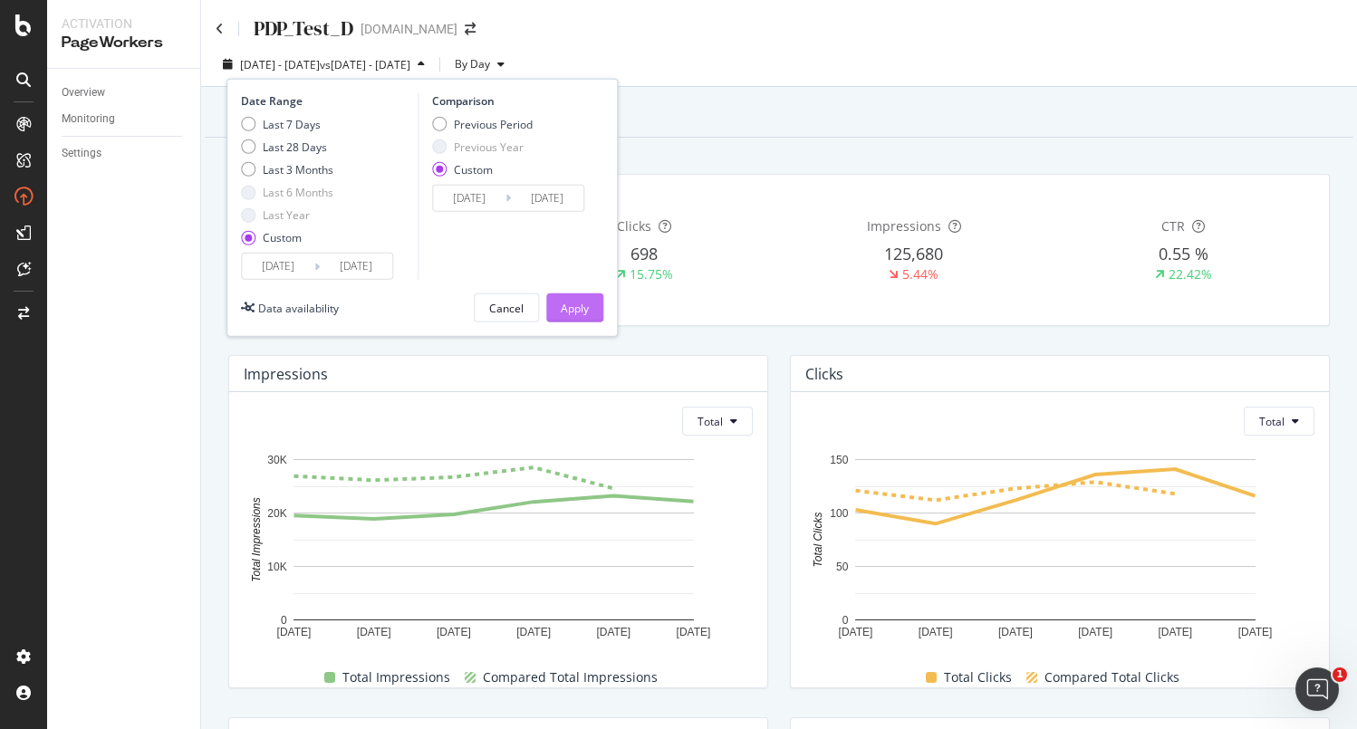
click at [571, 306] on div "Apply" at bounding box center [575, 308] width 28 height 15
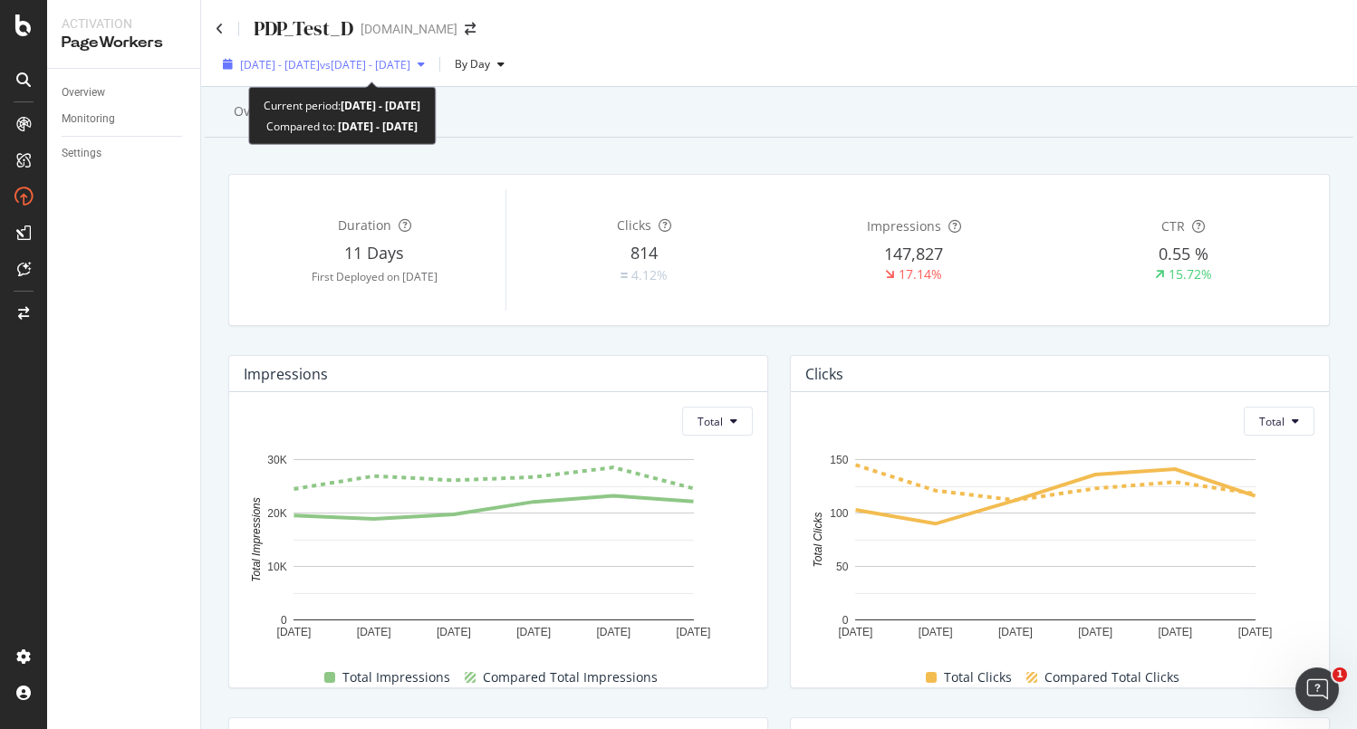
click at [373, 57] on span "vs [DATE] - [DATE]" at bounding box center [365, 64] width 91 height 15
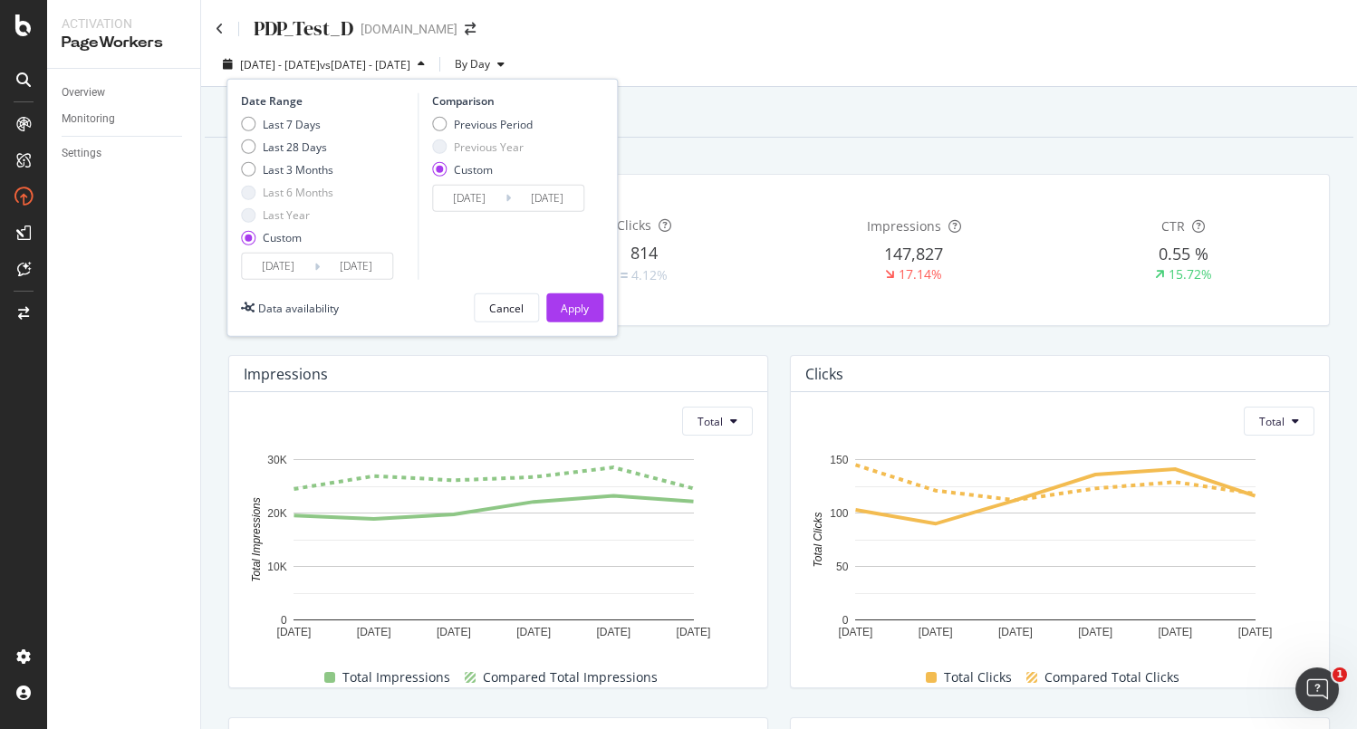
click at [462, 203] on input "[DATE]" at bounding box center [469, 198] width 72 height 25
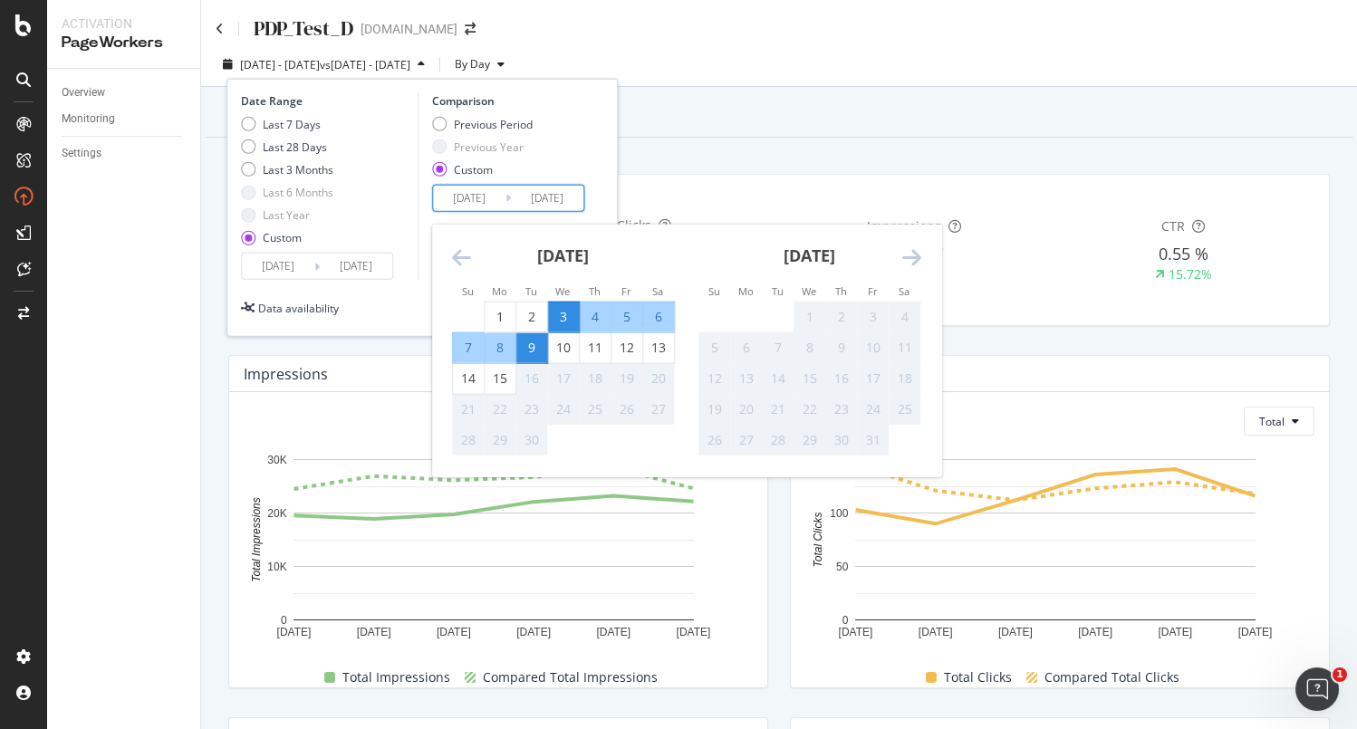
click at [357, 275] on input "[DATE]" at bounding box center [356, 266] width 72 height 25
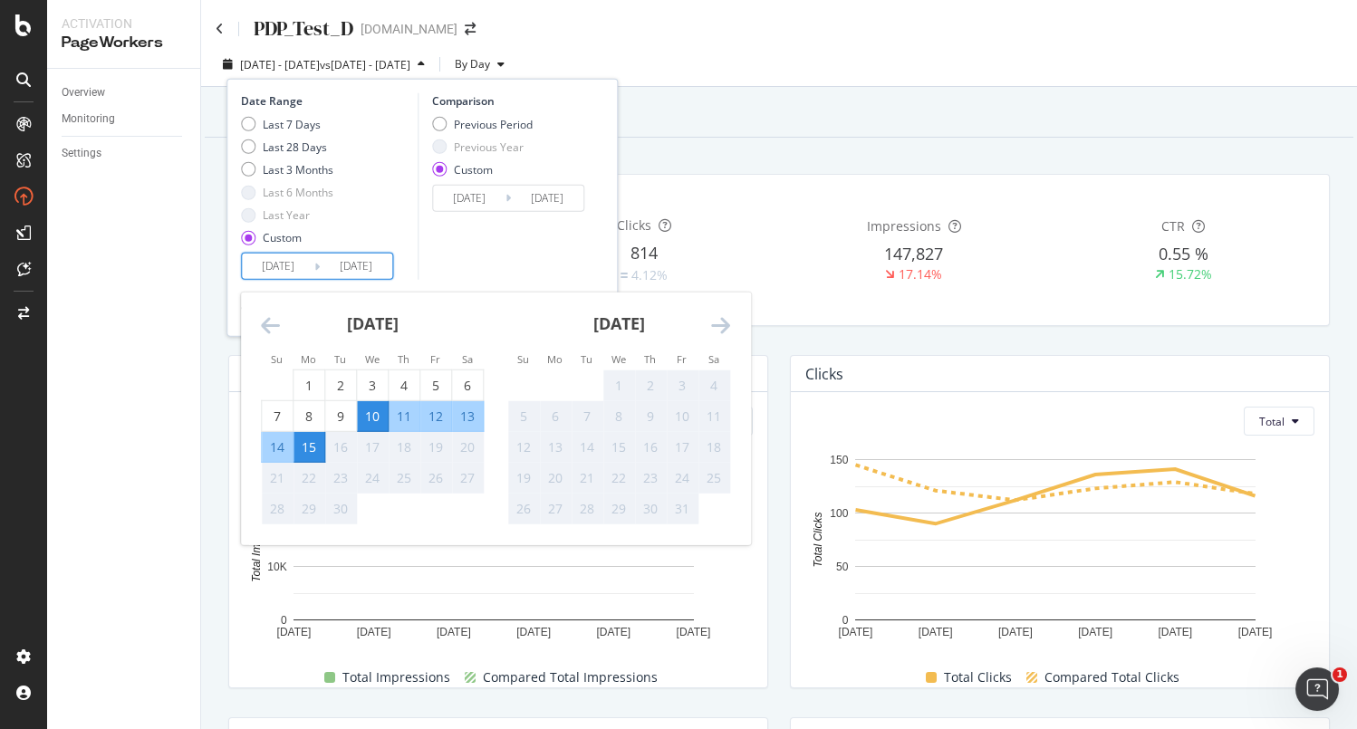
scroll to position [9, 0]
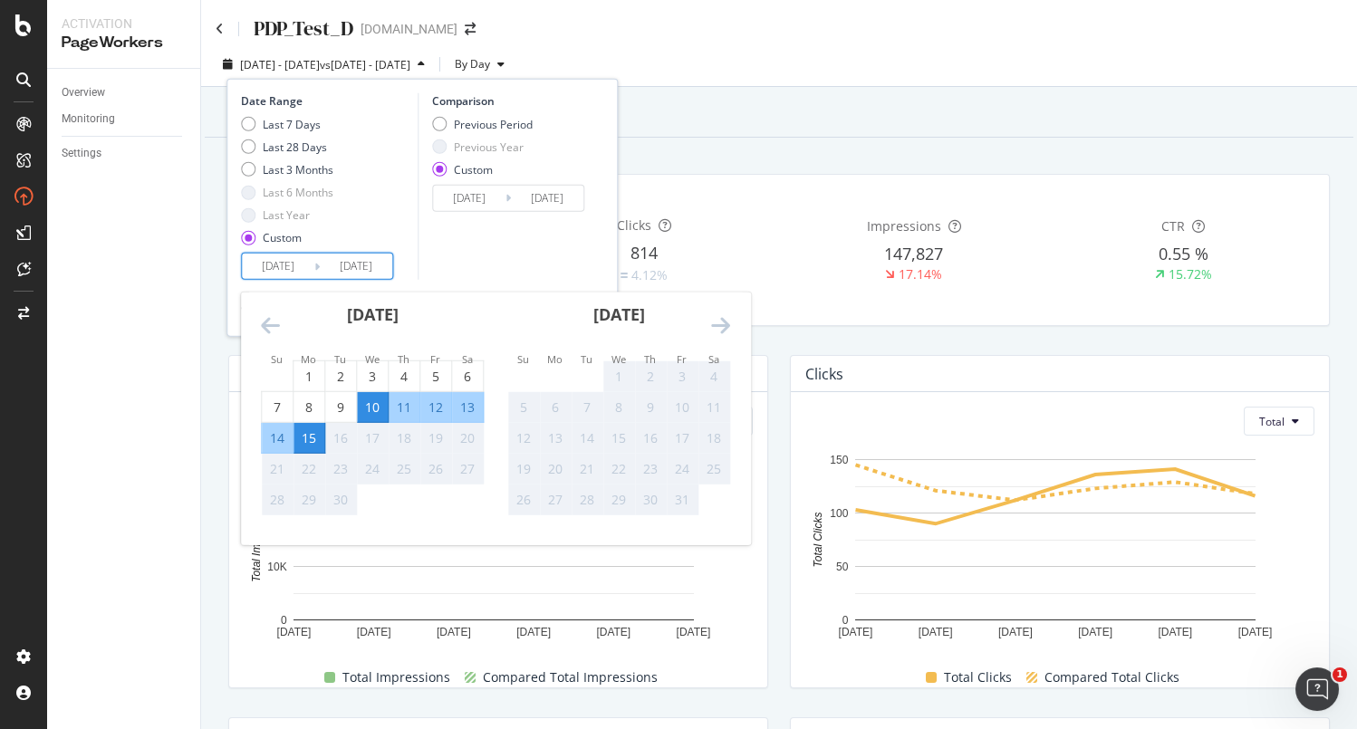
click at [505, 189] on icon at bounding box center [507, 197] width 5 height 17
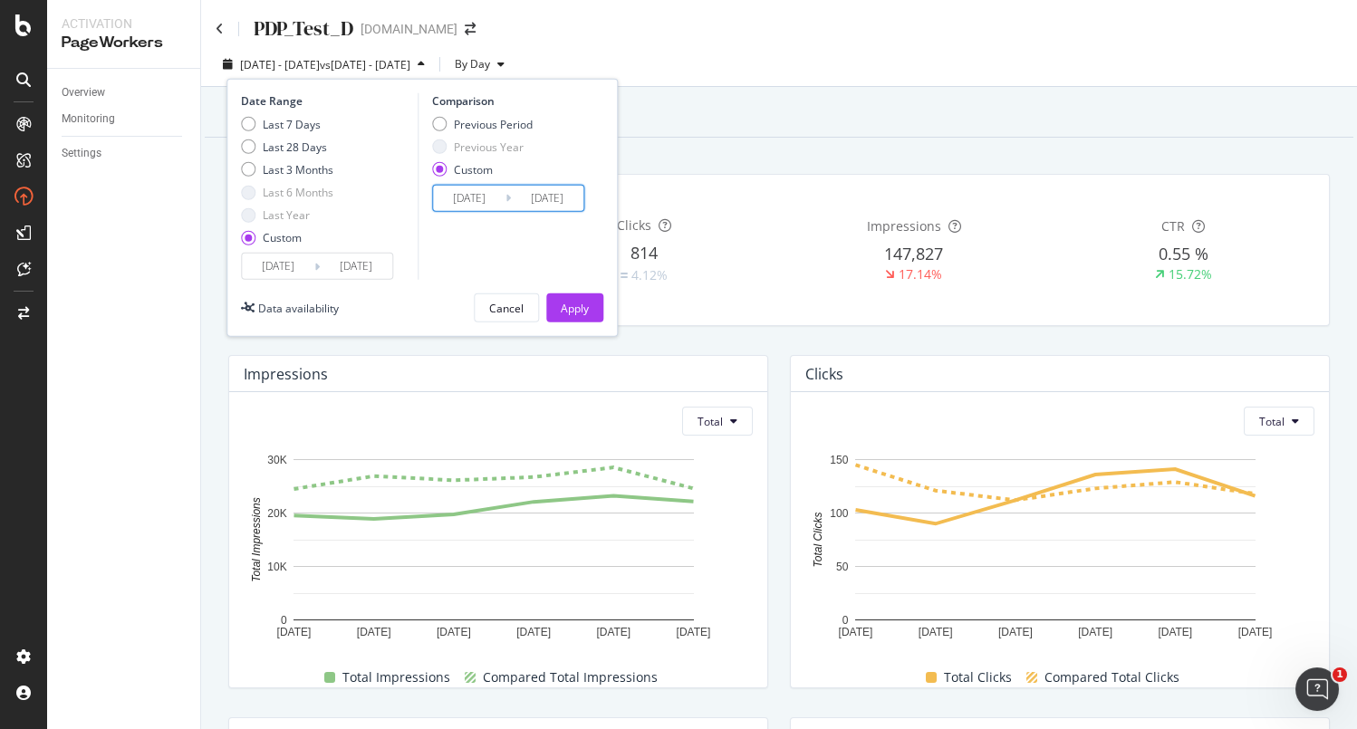
click at [539, 191] on input "[DATE]" at bounding box center [547, 198] width 72 height 25
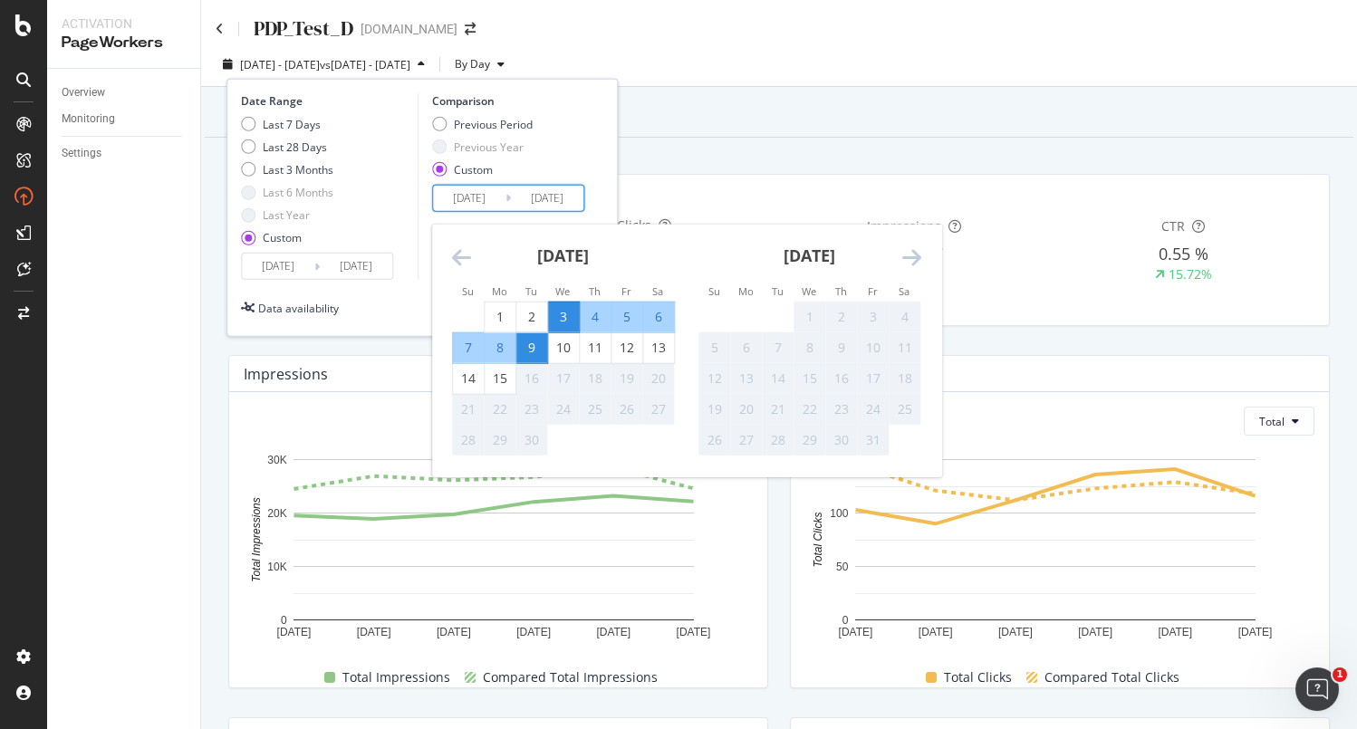
click at [500, 350] on div "8" at bounding box center [500, 348] width 31 height 18
type input "[DATE]"
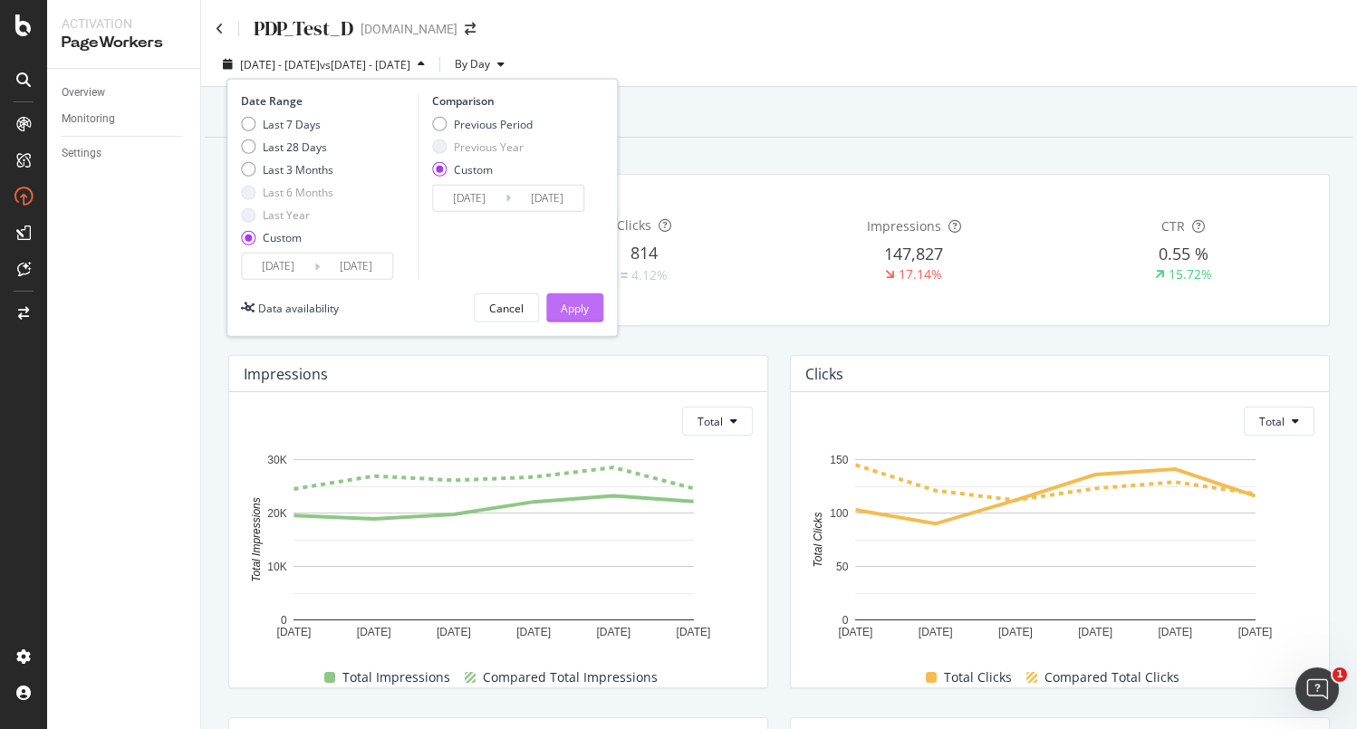
click at [574, 293] on button "Apply" at bounding box center [574, 307] width 57 height 29
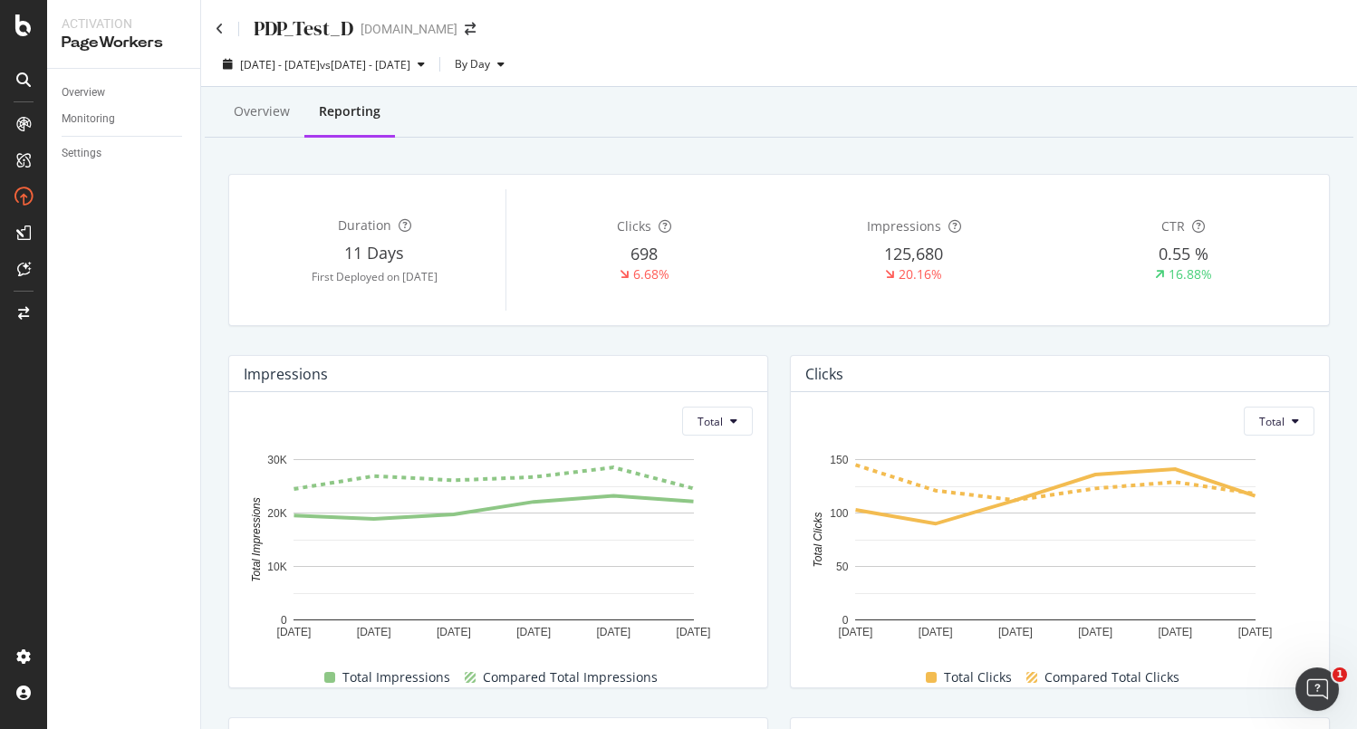
click at [355, 124] on div "Reporting" at bounding box center [349, 113] width 91 height 50
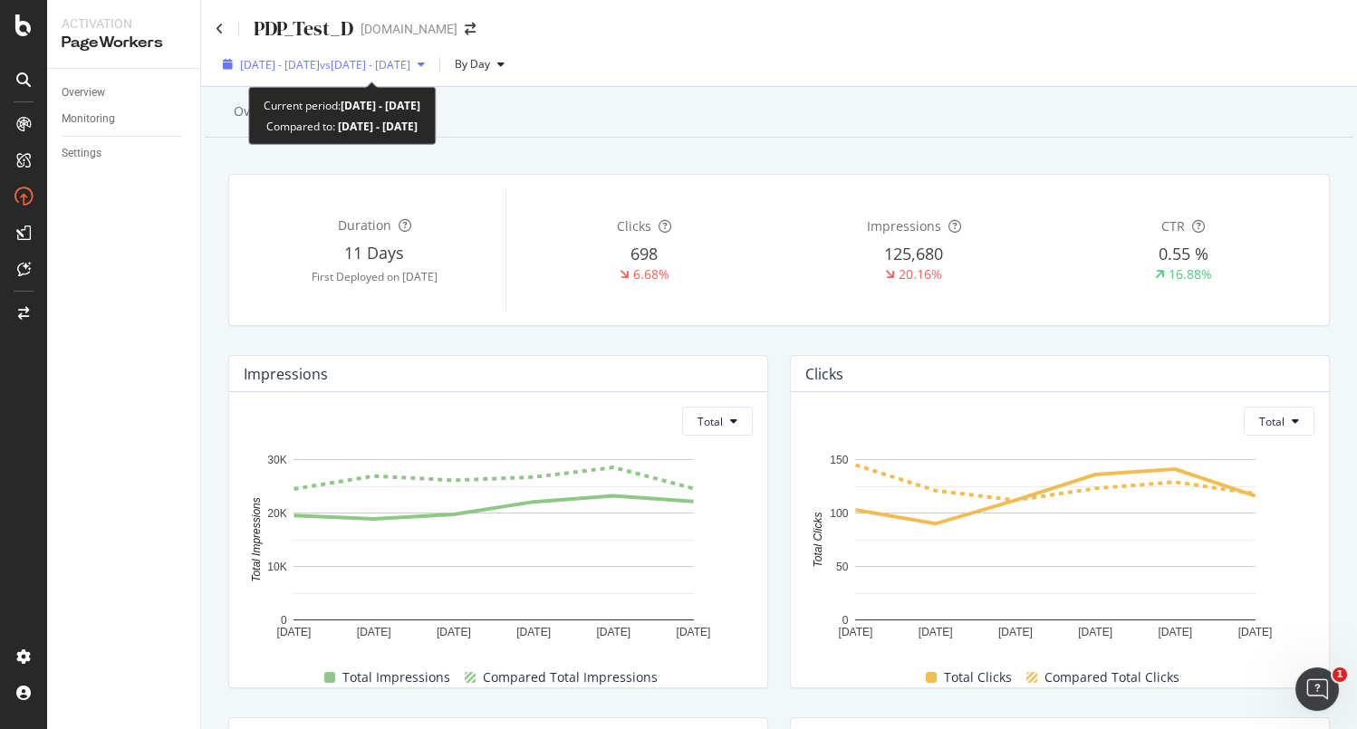
click at [338, 75] on div "[DATE] - [DATE] vs [DATE] - [DATE]" at bounding box center [324, 64] width 216 height 27
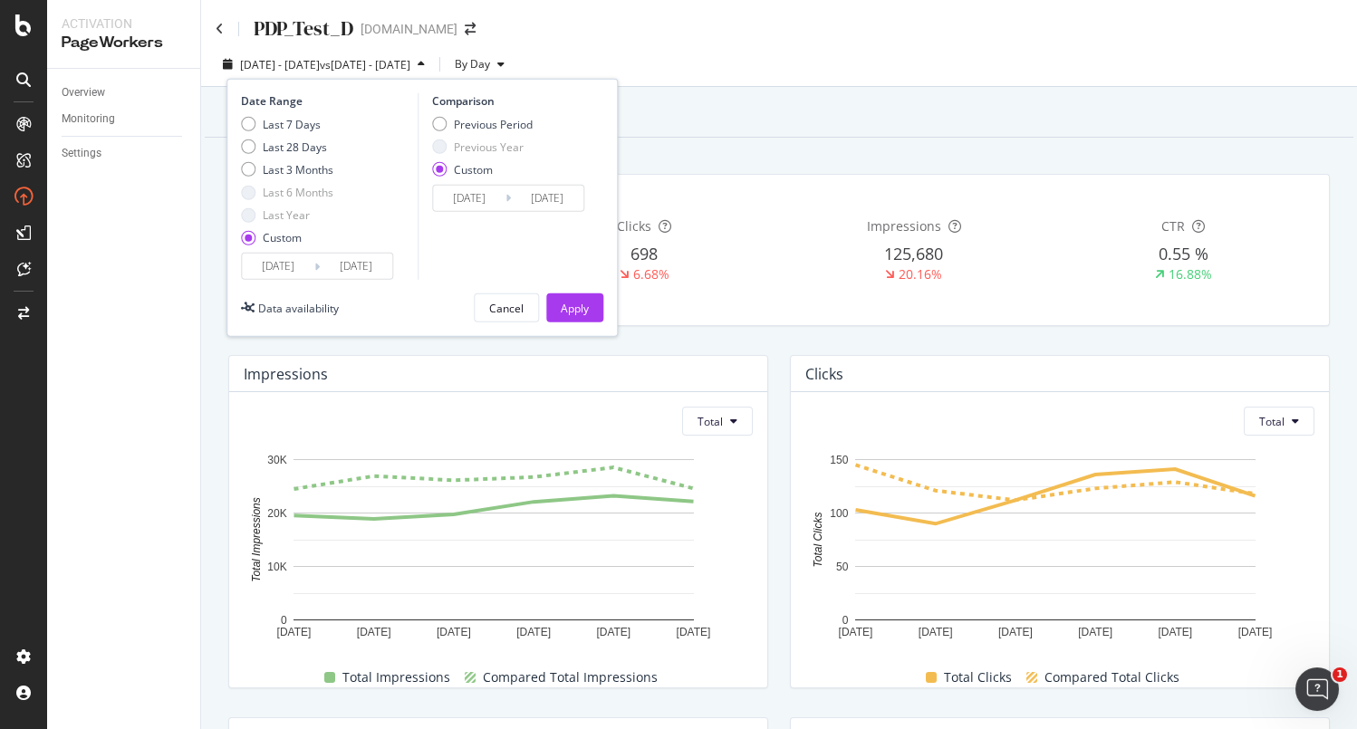
click at [279, 268] on input "[DATE]" at bounding box center [278, 266] width 72 height 25
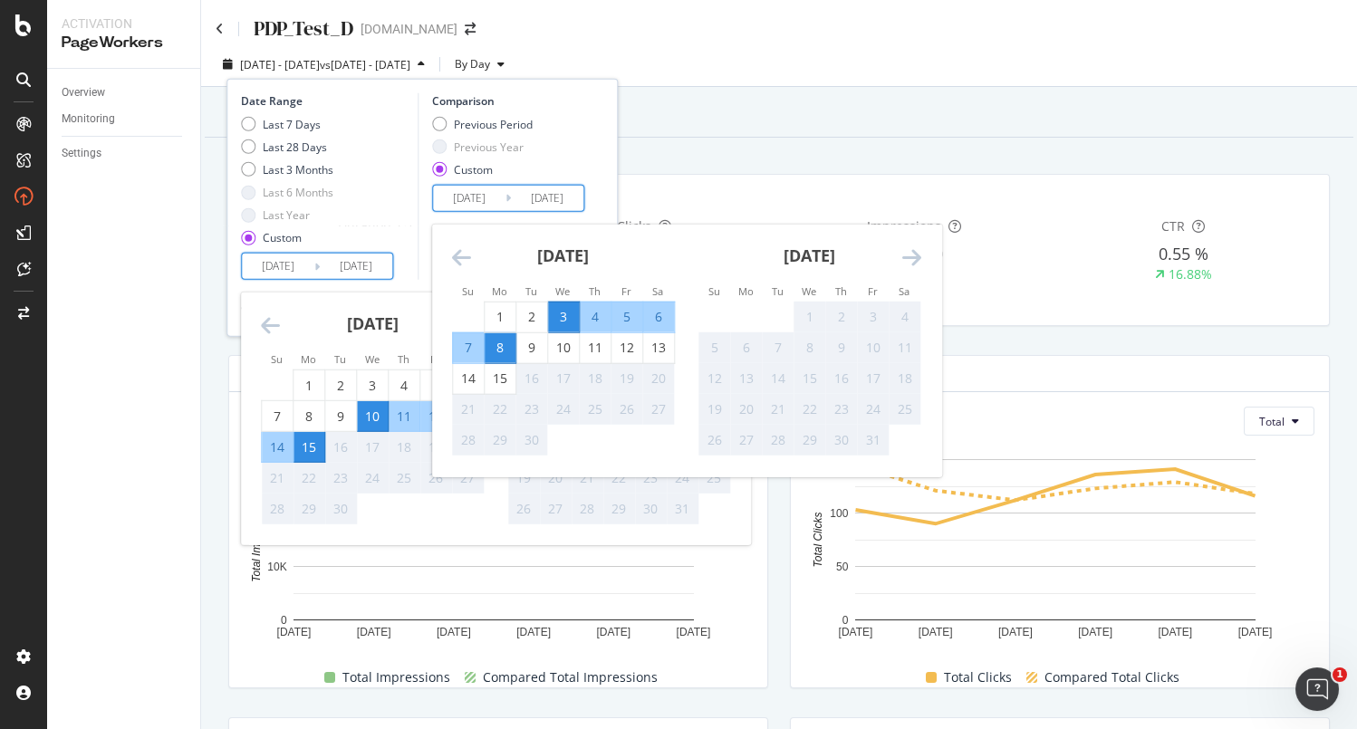
click at [524, 200] on input "[DATE]" at bounding box center [547, 198] width 72 height 25
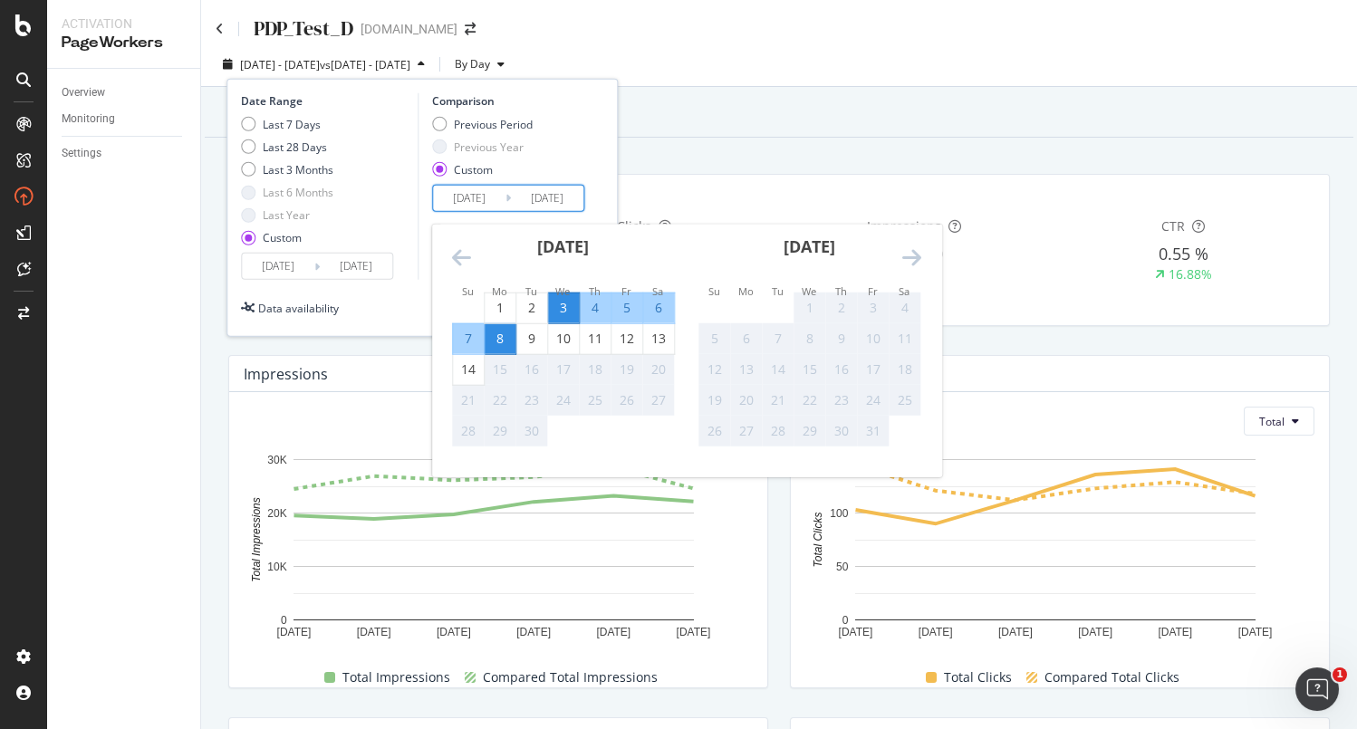
click at [555, 141] on div "Previous Period Previous Year Custom" at bounding box center [511, 150] width 158 height 68
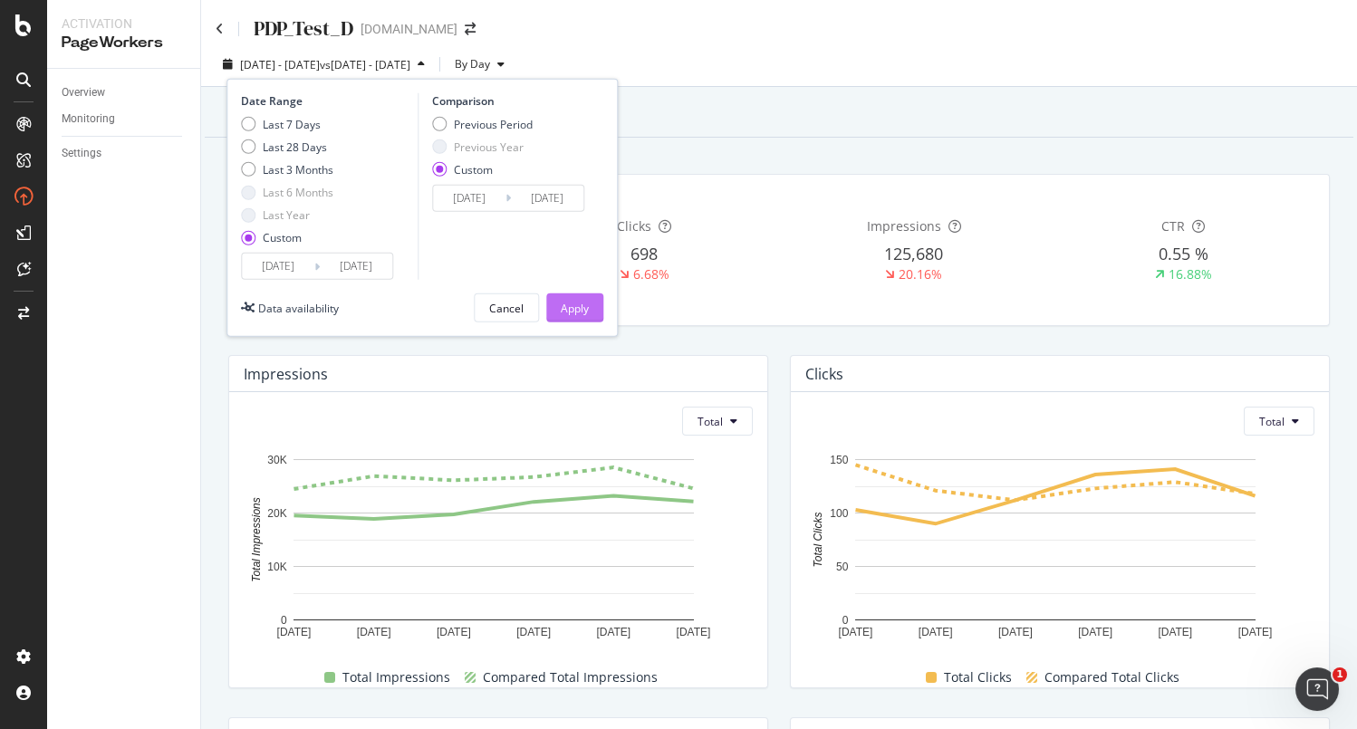
click at [563, 315] on div "Apply" at bounding box center [575, 307] width 28 height 27
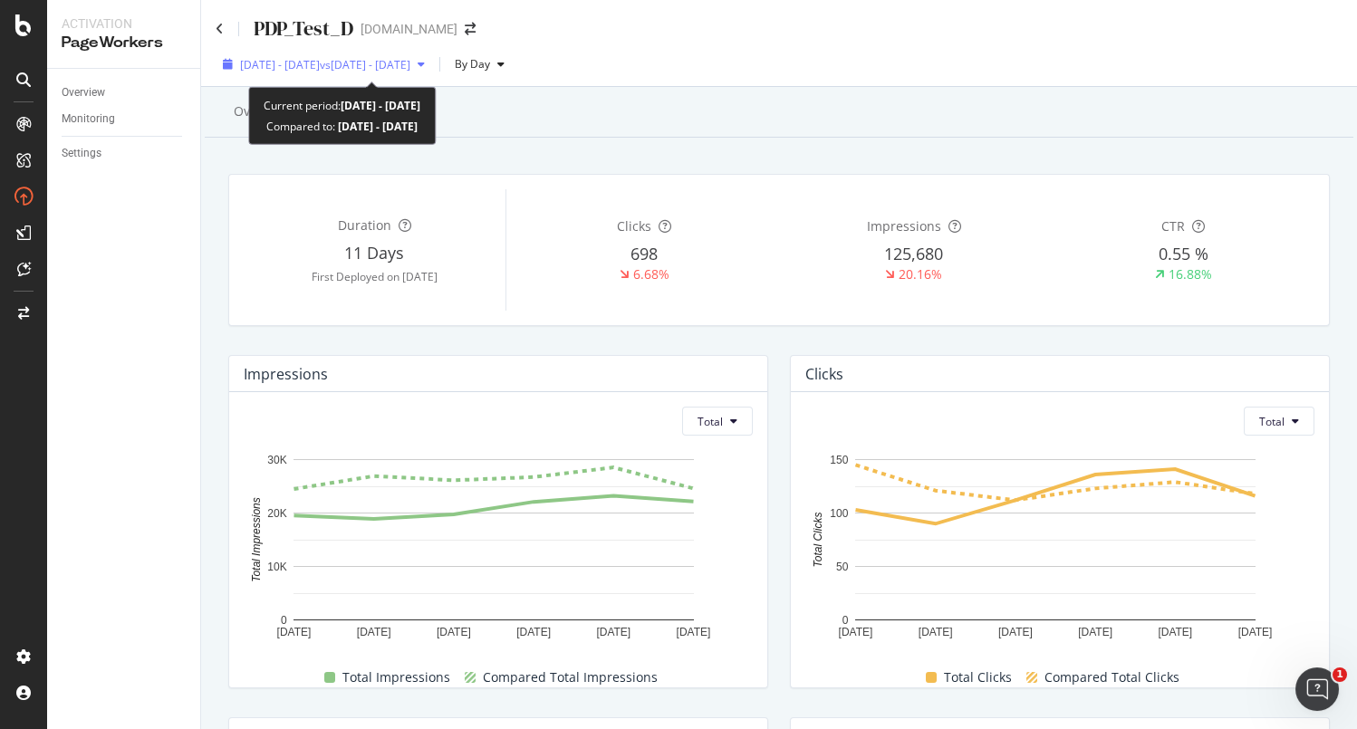
click at [292, 68] on span "[DATE] - [DATE]" at bounding box center [280, 64] width 80 height 15
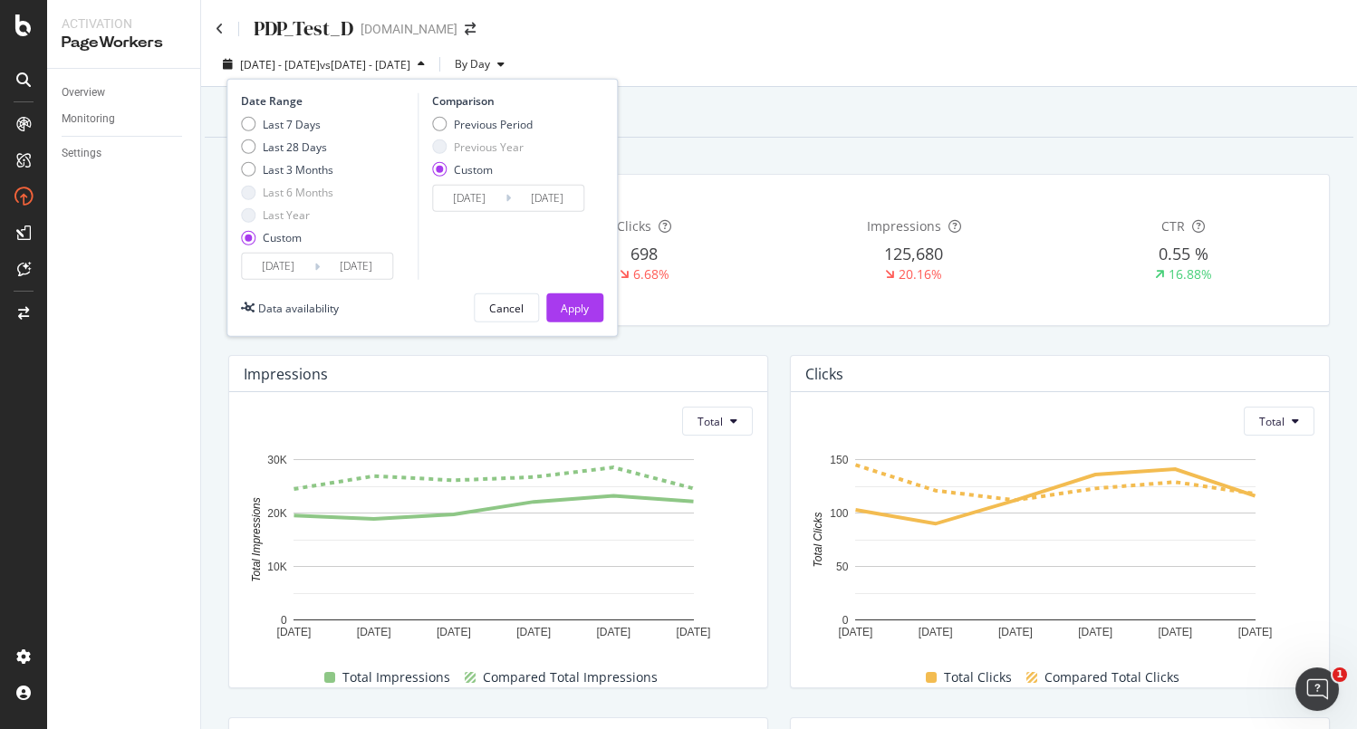
click at [313, 280] on div "Date Range Last 7 Days Last 28 Days Last 3 Months Last 6 Months Last Year Custo…" at bounding box center [421, 208] width 391 height 258
click at [314, 262] on icon at bounding box center [316, 266] width 5 height 17
click at [329, 264] on input "[DATE]" at bounding box center [356, 266] width 72 height 25
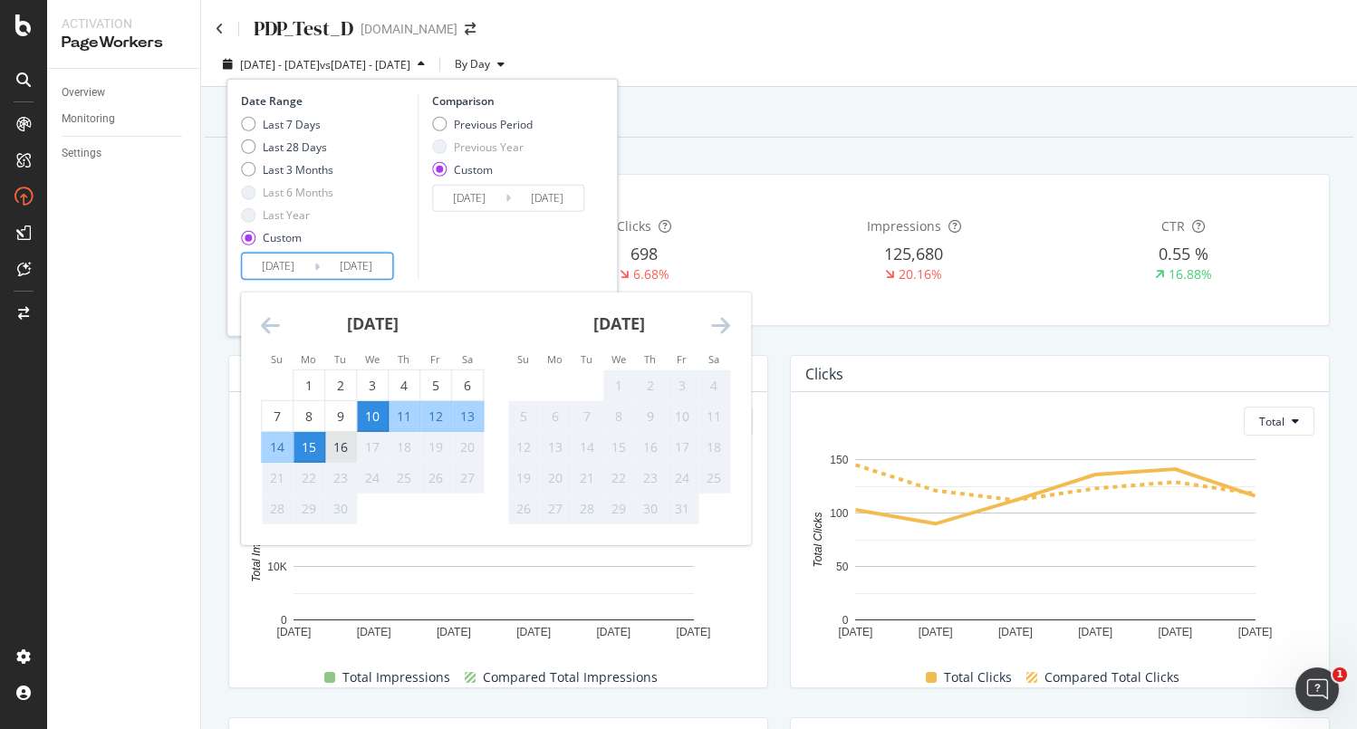
click at [338, 440] on div "16" at bounding box center [340, 447] width 31 height 18
type input "[DATE]"
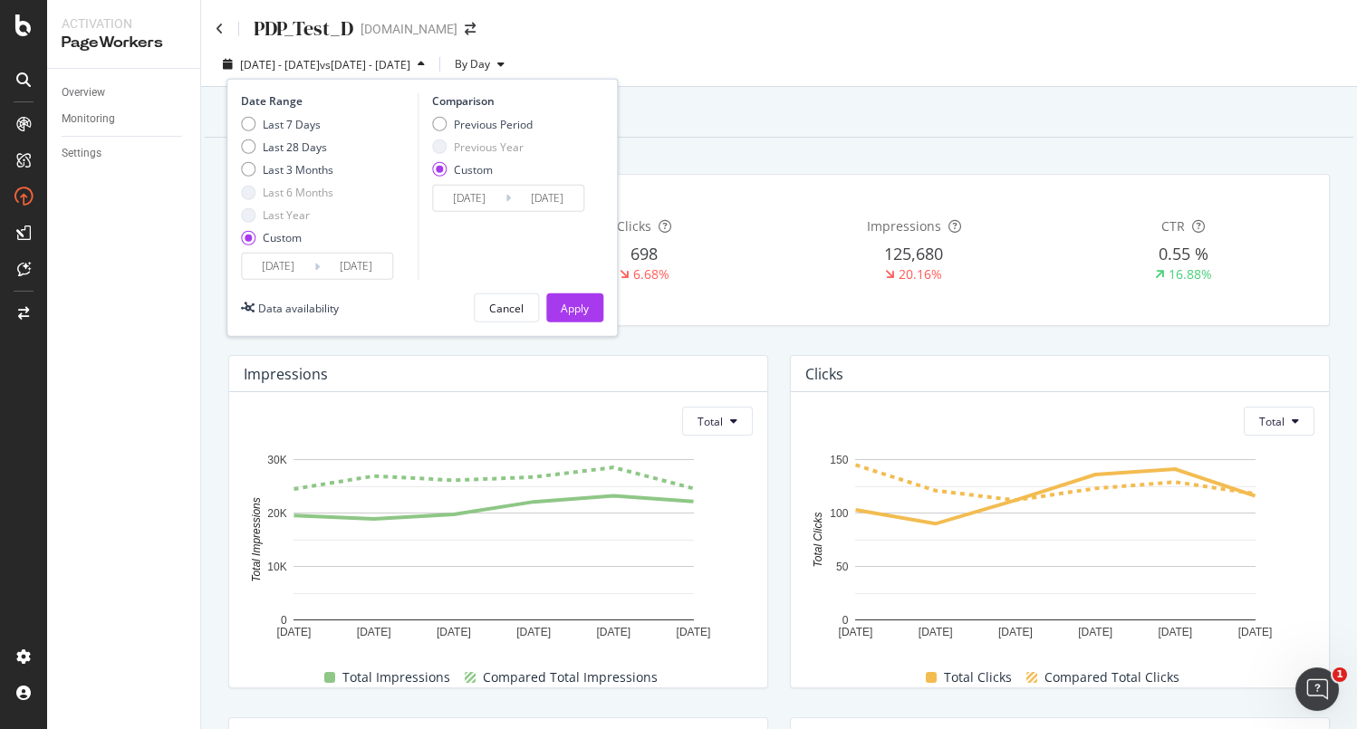
click at [338, 264] on input "[DATE]" at bounding box center [356, 266] width 72 height 25
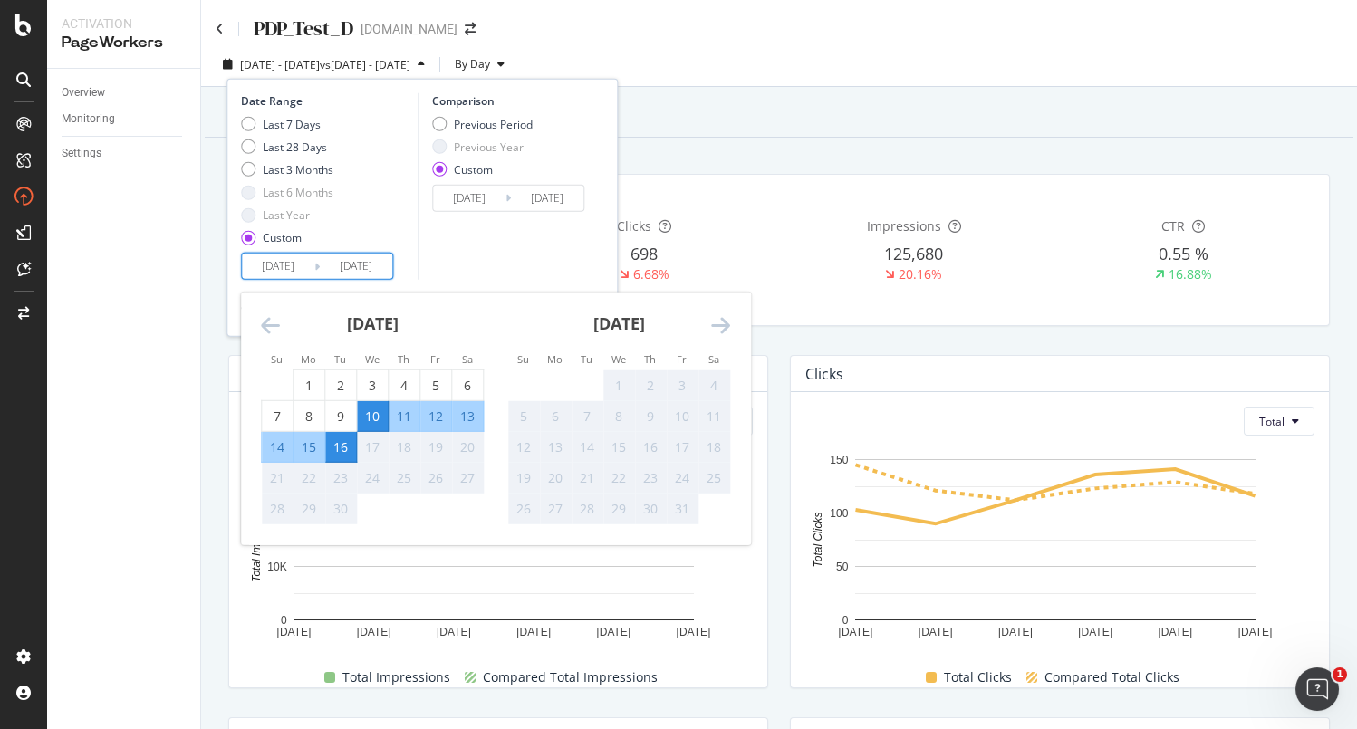
click at [490, 186] on input "[DATE]" at bounding box center [469, 198] width 72 height 25
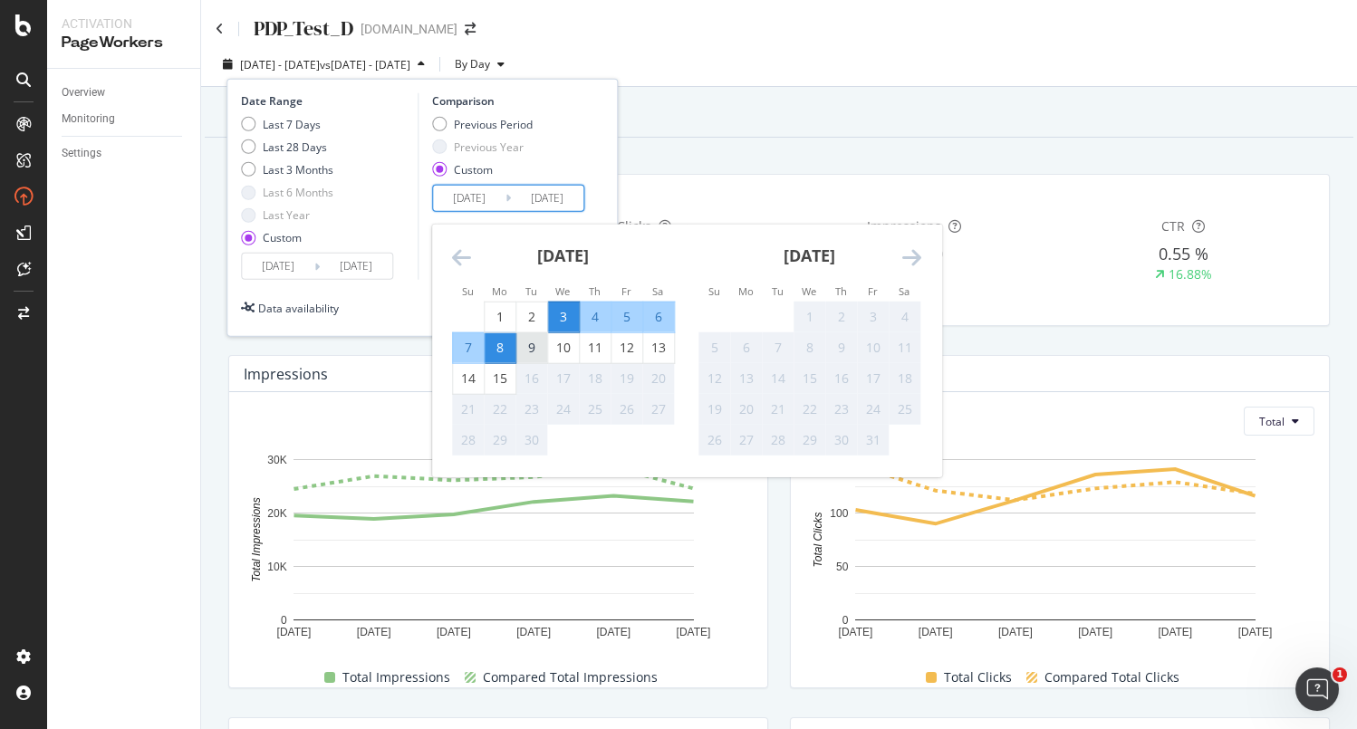
click at [536, 347] on div "9" at bounding box center [531, 348] width 31 height 18
click at [466, 196] on input "[DATE]" at bounding box center [469, 198] width 72 height 25
click at [565, 308] on div "3" at bounding box center [563, 317] width 31 height 18
type input "[DATE]"
click at [521, 349] on div "9" at bounding box center [531, 348] width 31 height 18
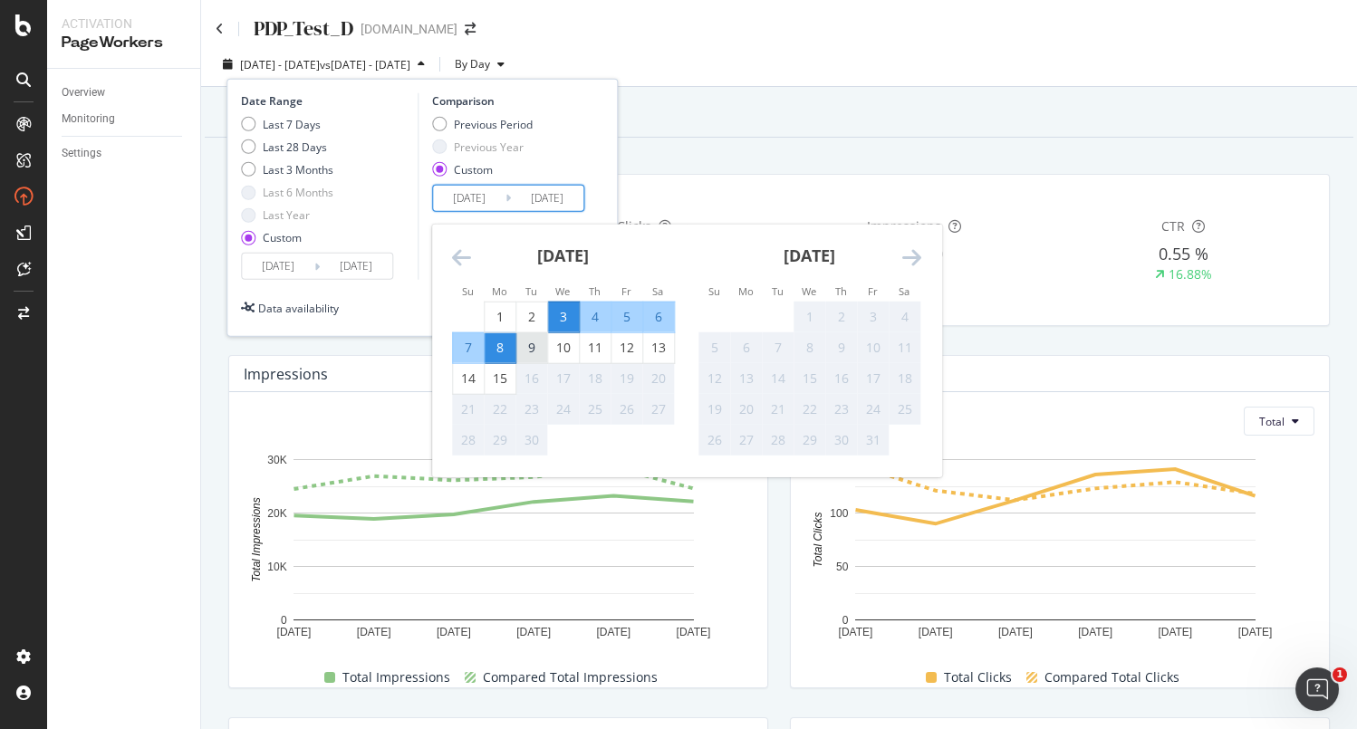
type input "[DATE]"
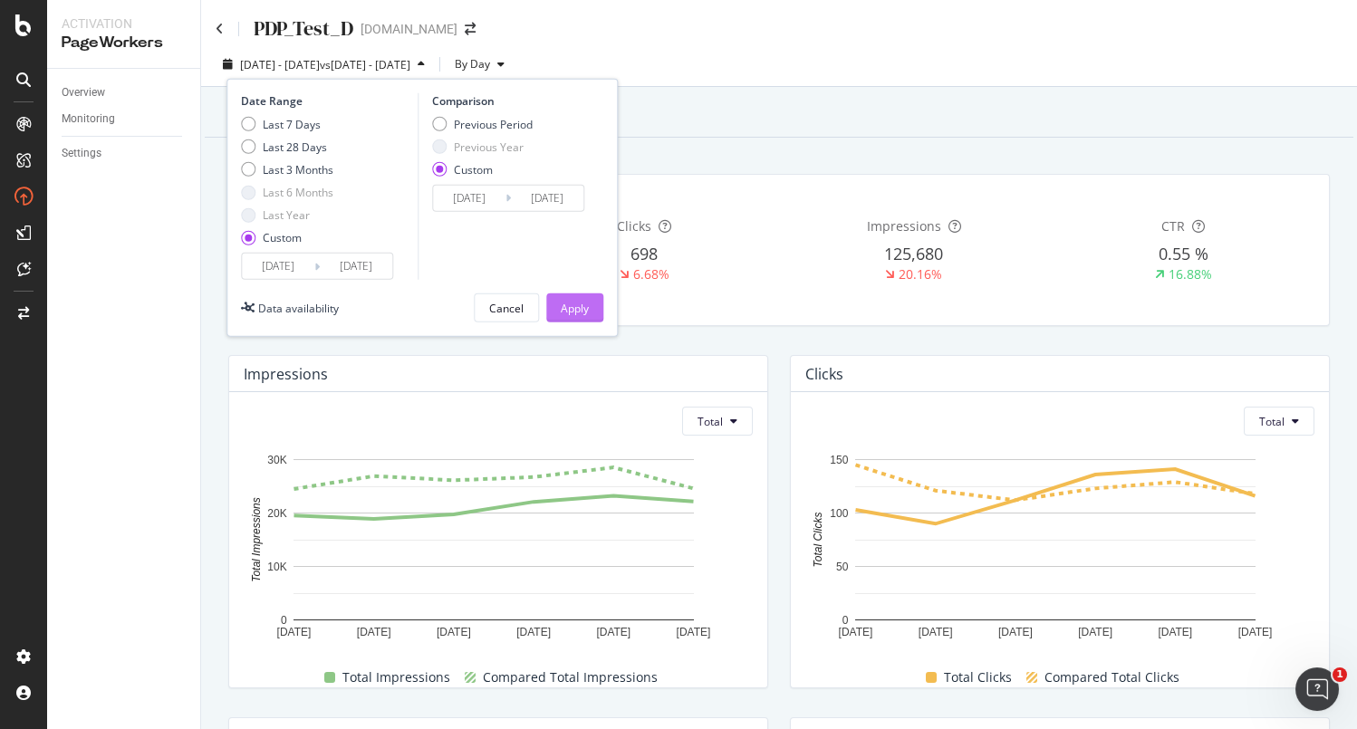
click at [566, 303] on div "Apply" at bounding box center [575, 308] width 28 height 15
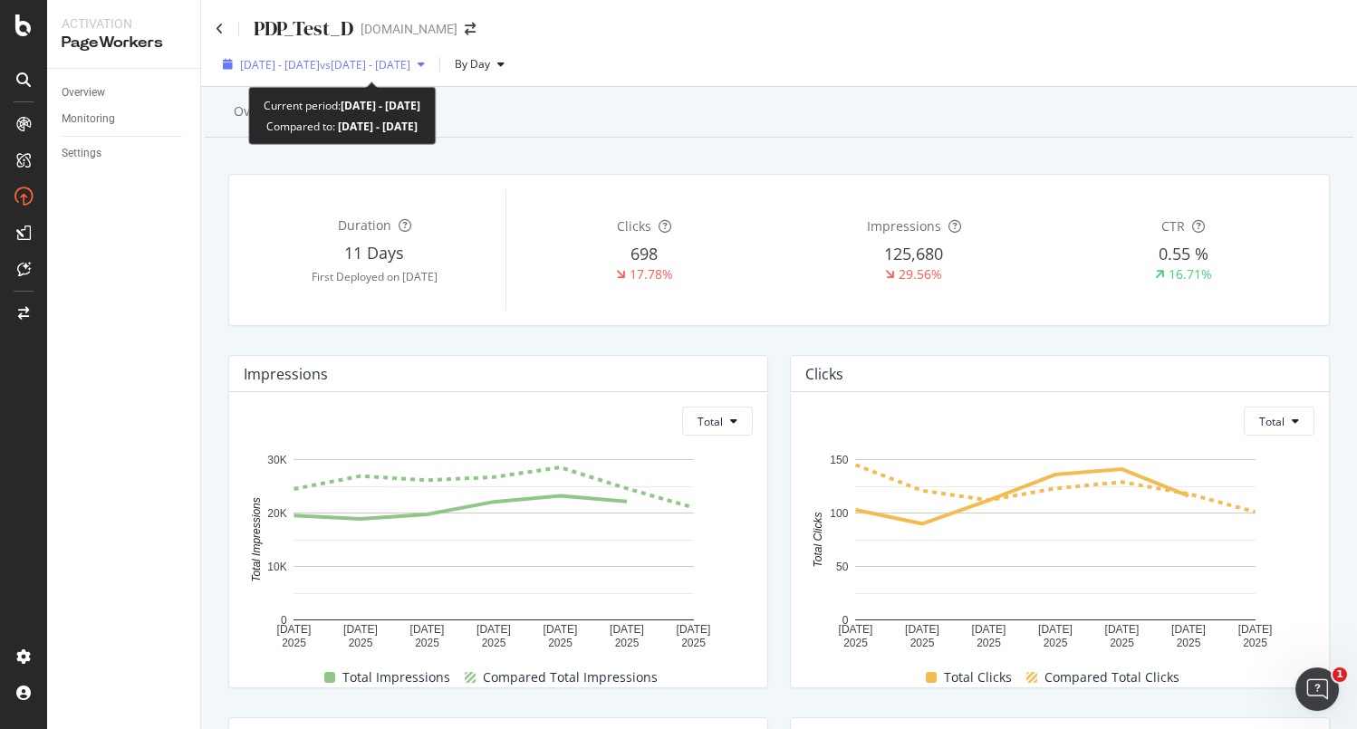
click at [410, 67] on span "vs [DATE] - [DATE]" at bounding box center [365, 64] width 91 height 15
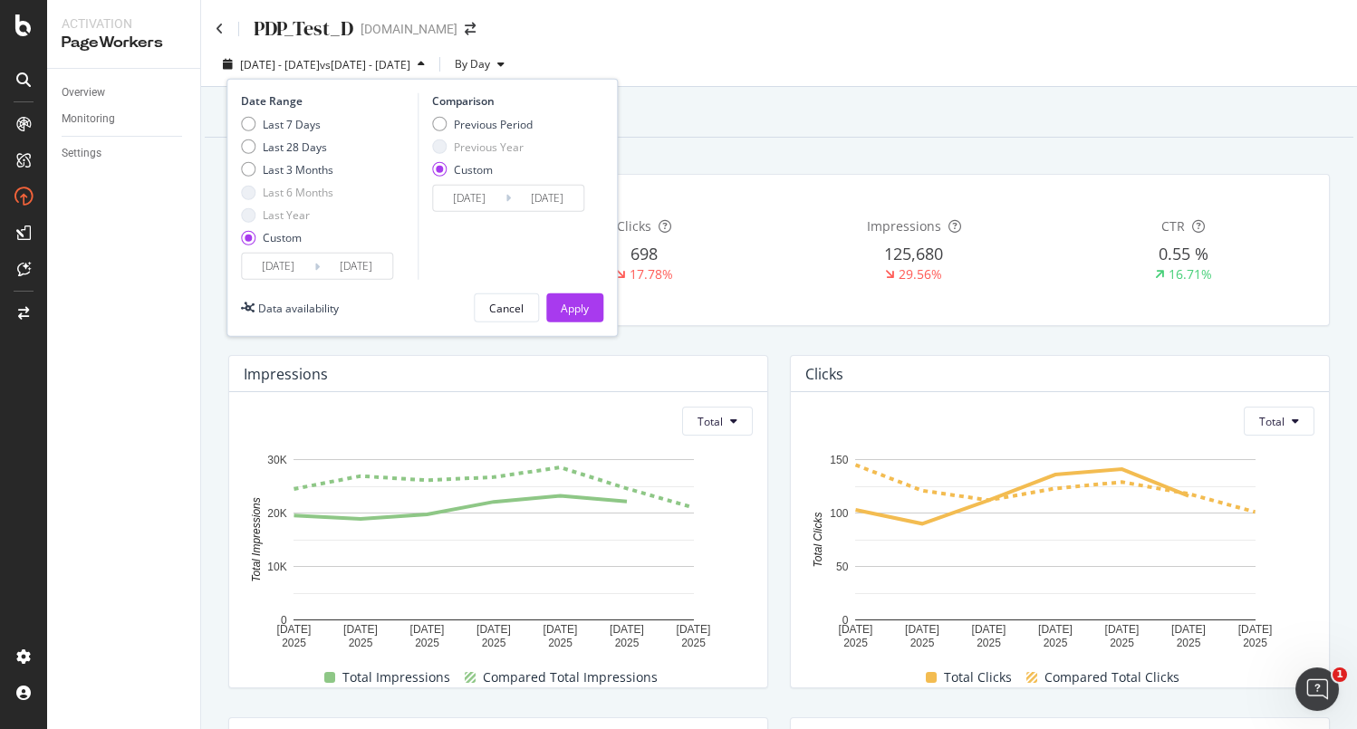
click at [518, 208] on input "[DATE]" at bounding box center [547, 198] width 72 height 25
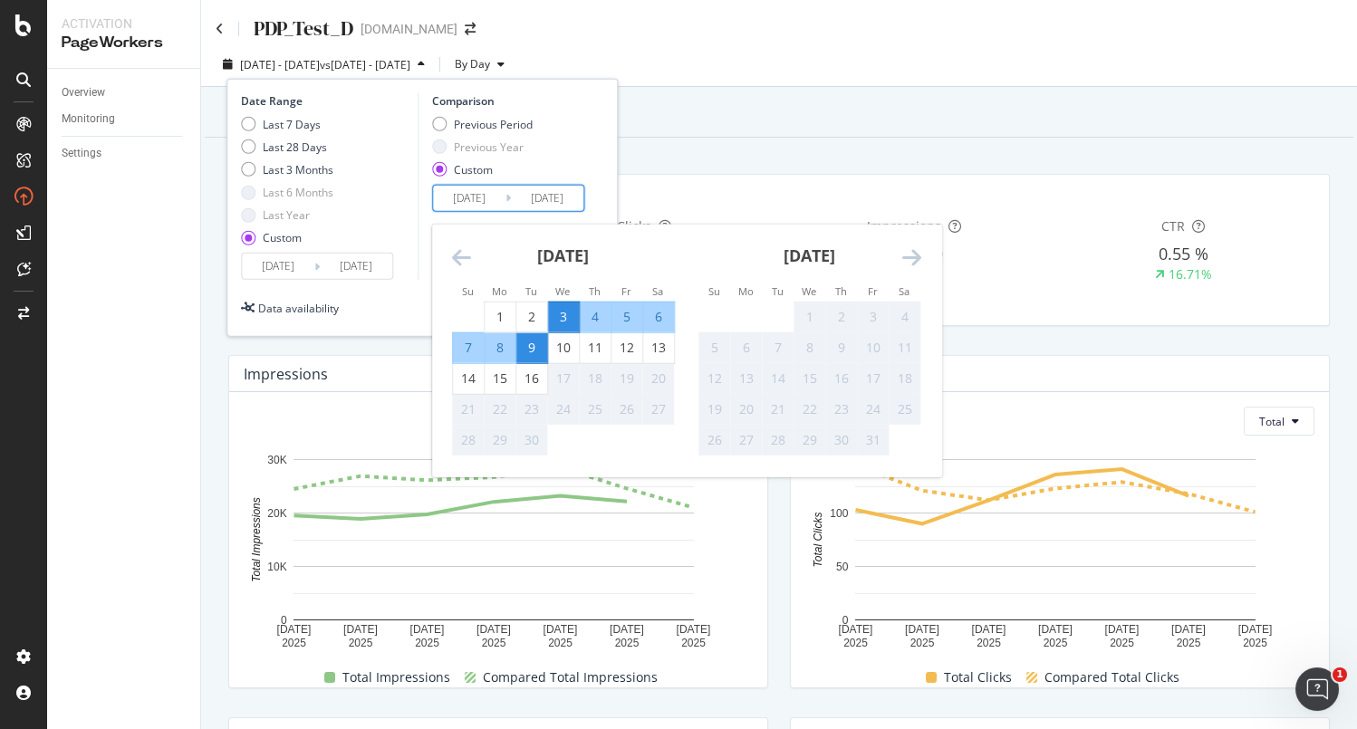
click at [501, 352] on div "8" at bounding box center [500, 348] width 31 height 18
type input "[DATE]"
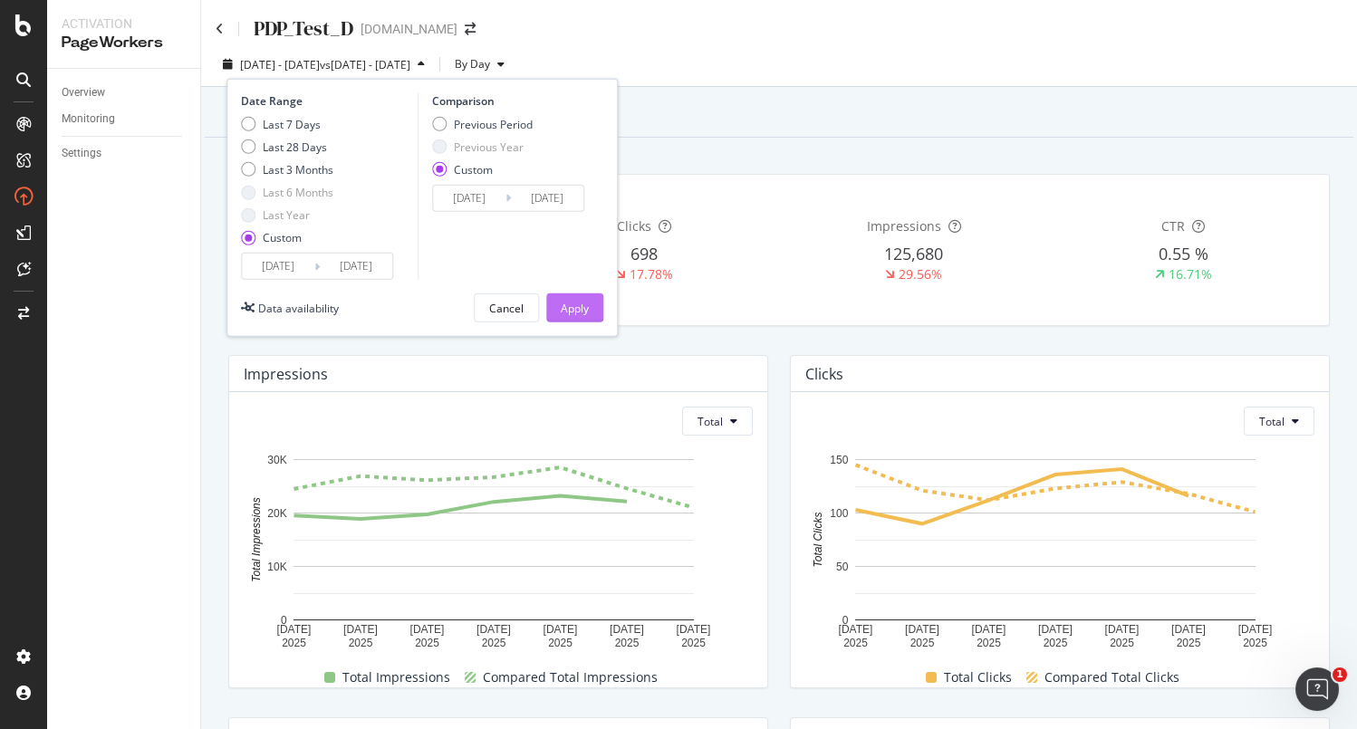
click at [561, 310] on div "Apply" at bounding box center [575, 308] width 28 height 15
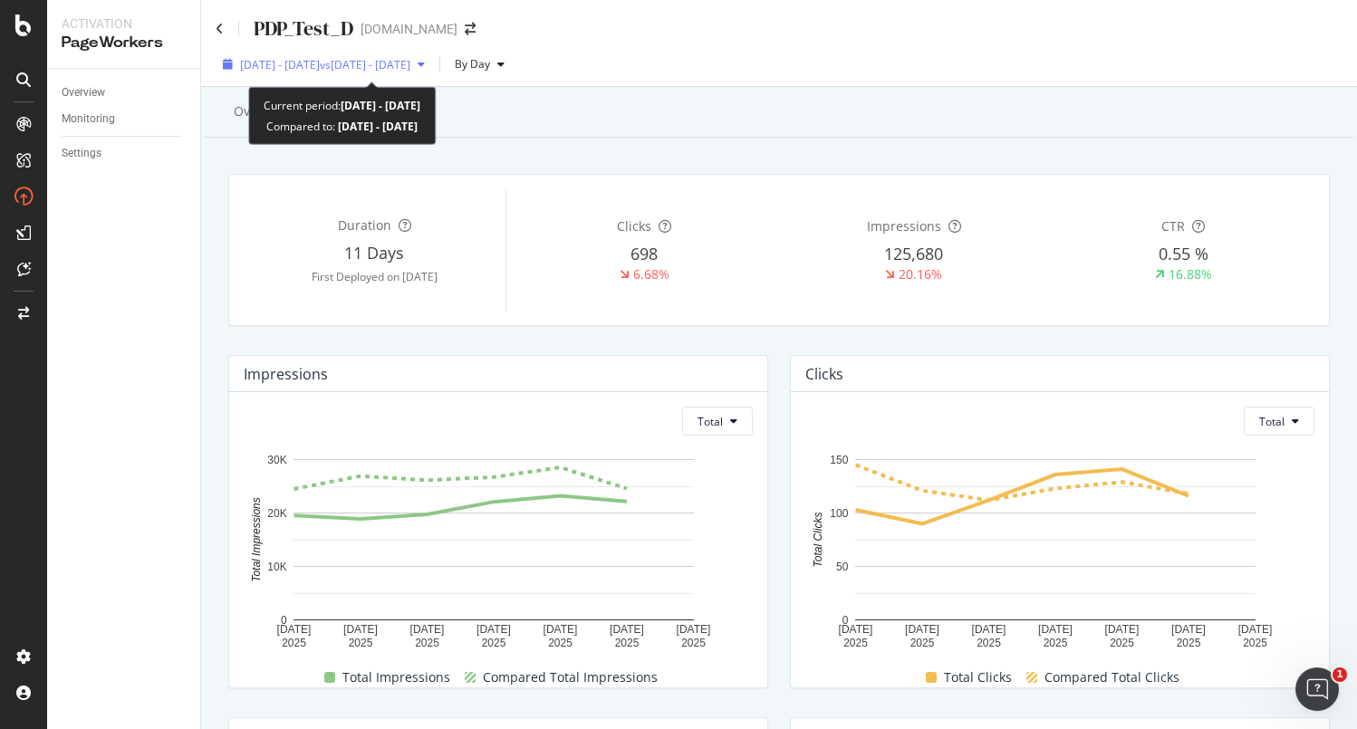
click at [392, 67] on span "vs [DATE] - [DATE]" at bounding box center [365, 64] width 91 height 15
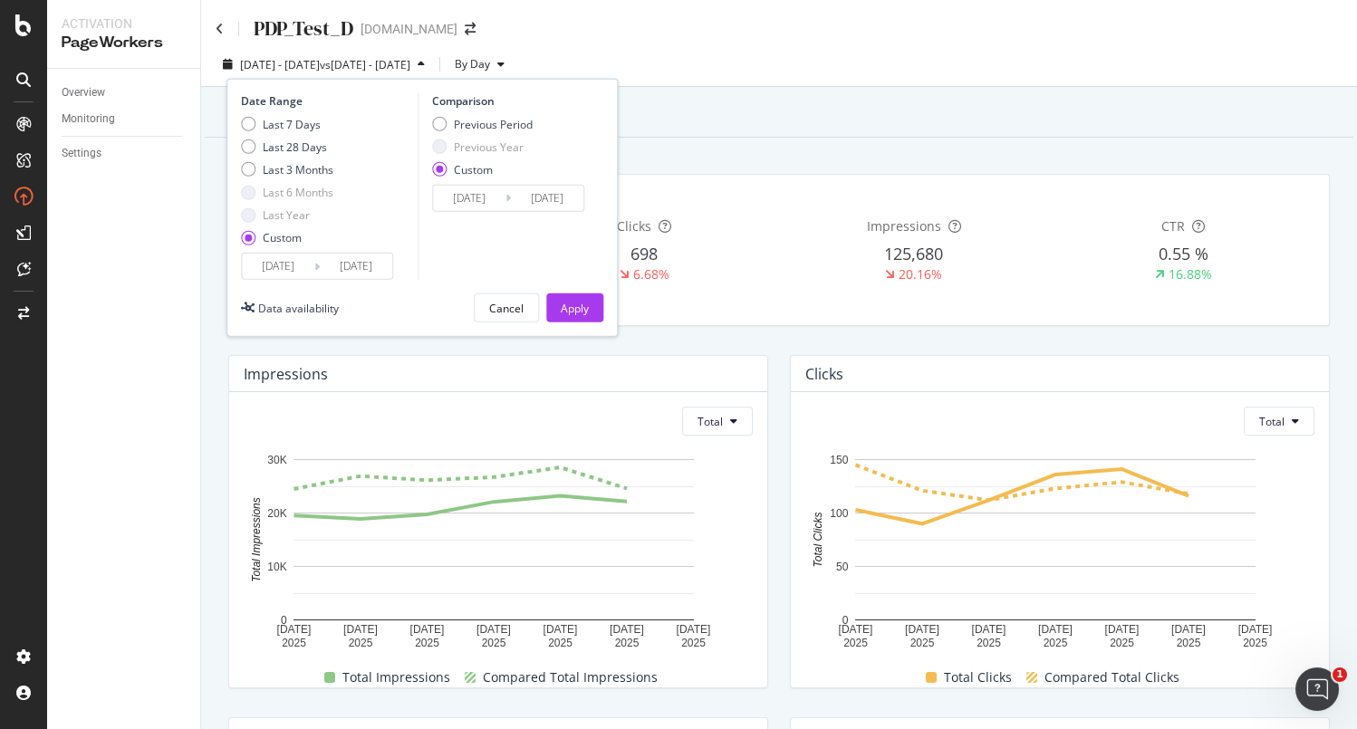
click at [351, 255] on input "[DATE]" at bounding box center [356, 266] width 72 height 25
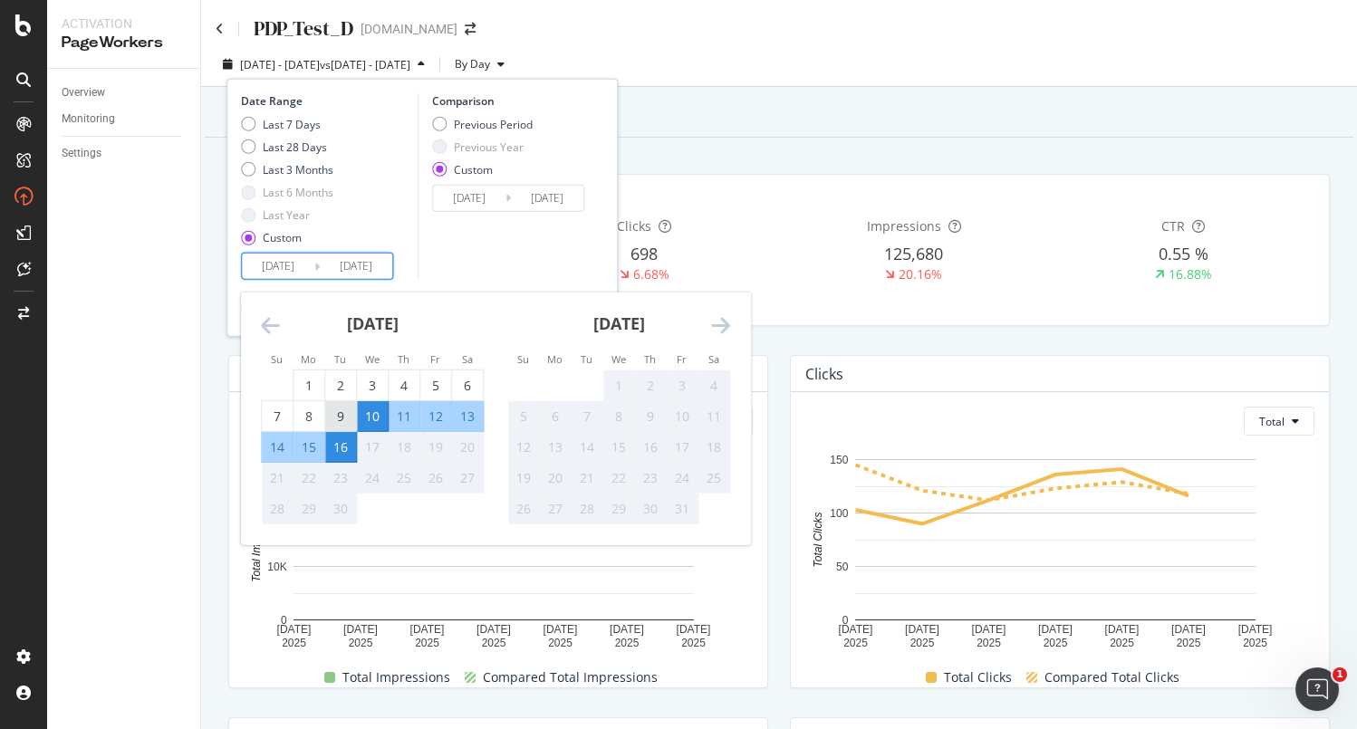
click at [348, 409] on div "9" at bounding box center [340, 416] width 31 height 18
type input "[DATE]"
click at [307, 439] on div "15" at bounding box center [308, 447] width 31 height 18
type input "[DATE]"
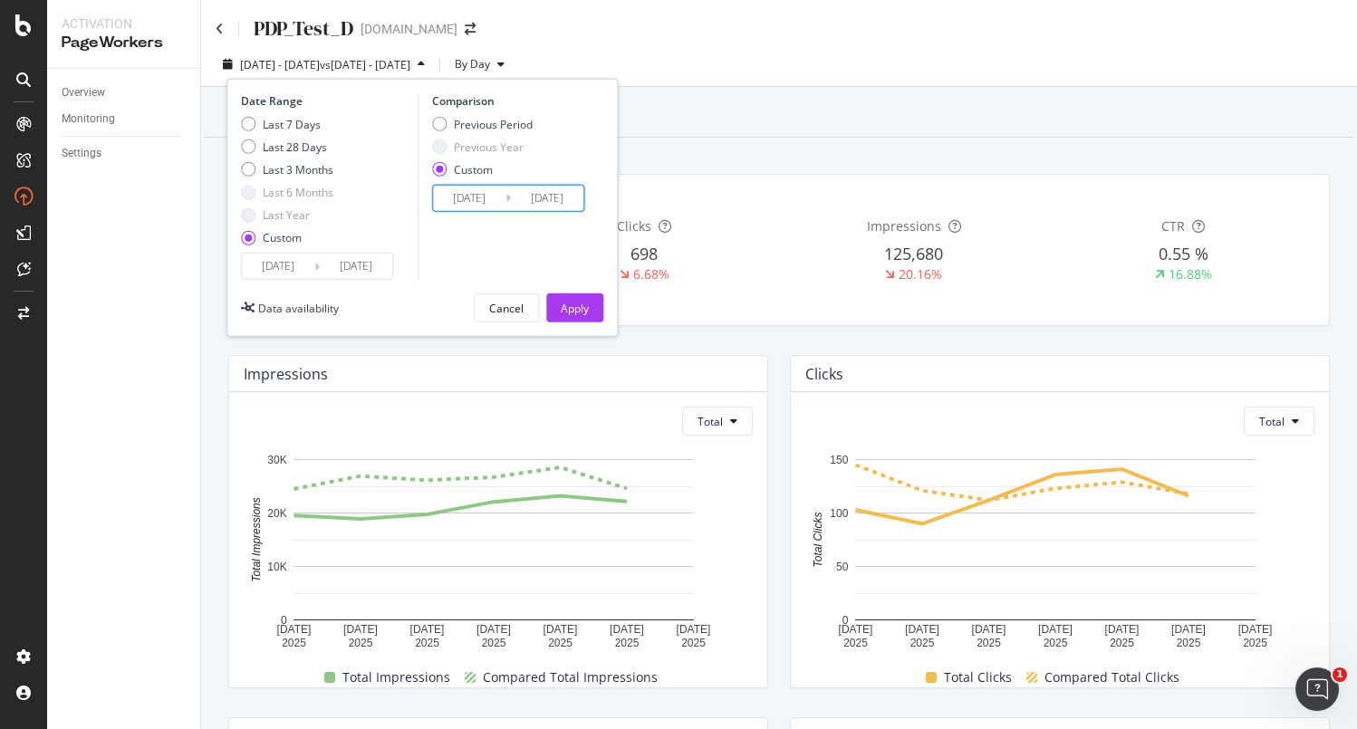
click at [515, 197] on input "[DATE]" at bounding box center [547, 198] width 72 height 25
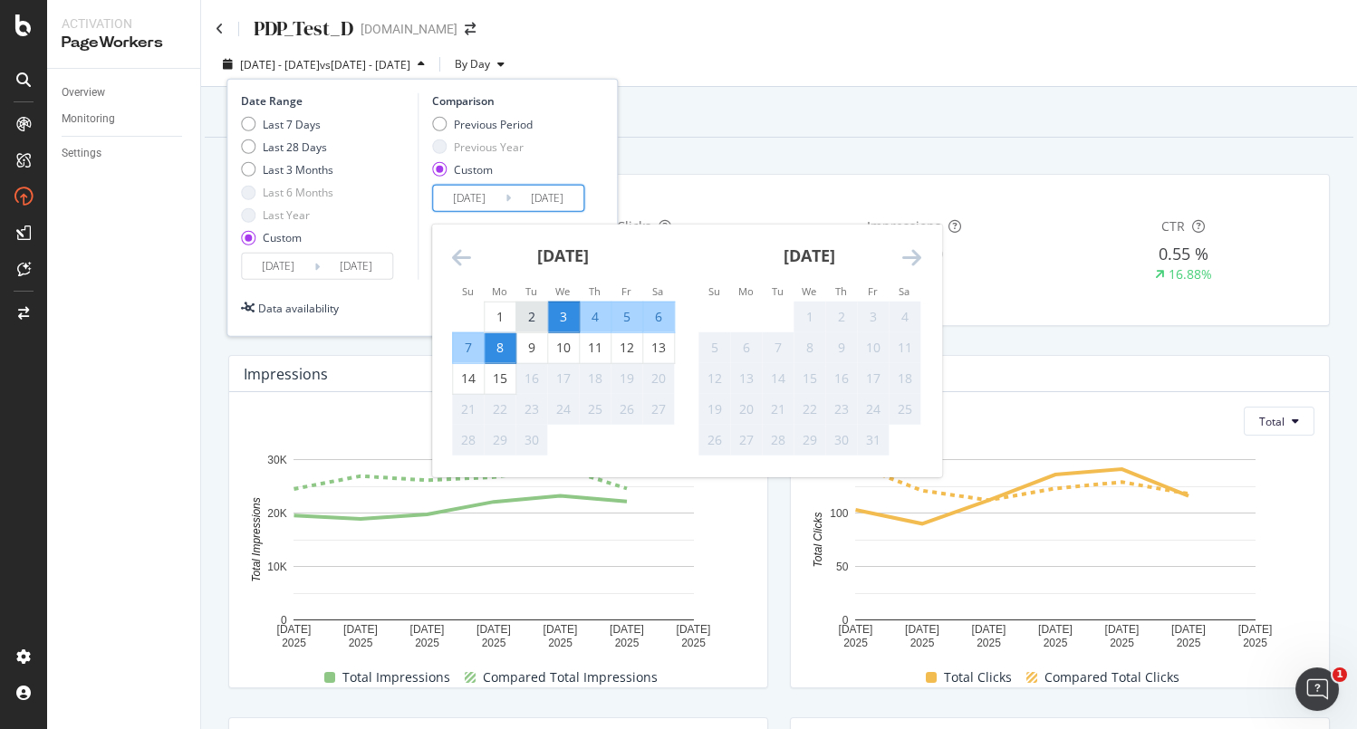
click at [530, 308] on div "2" at bounding box center [531, 317] width 31 height 18
type input "[DATE]"
click at [506, 353] on div "8" at bounding box center [500, 348] width 31 height 18
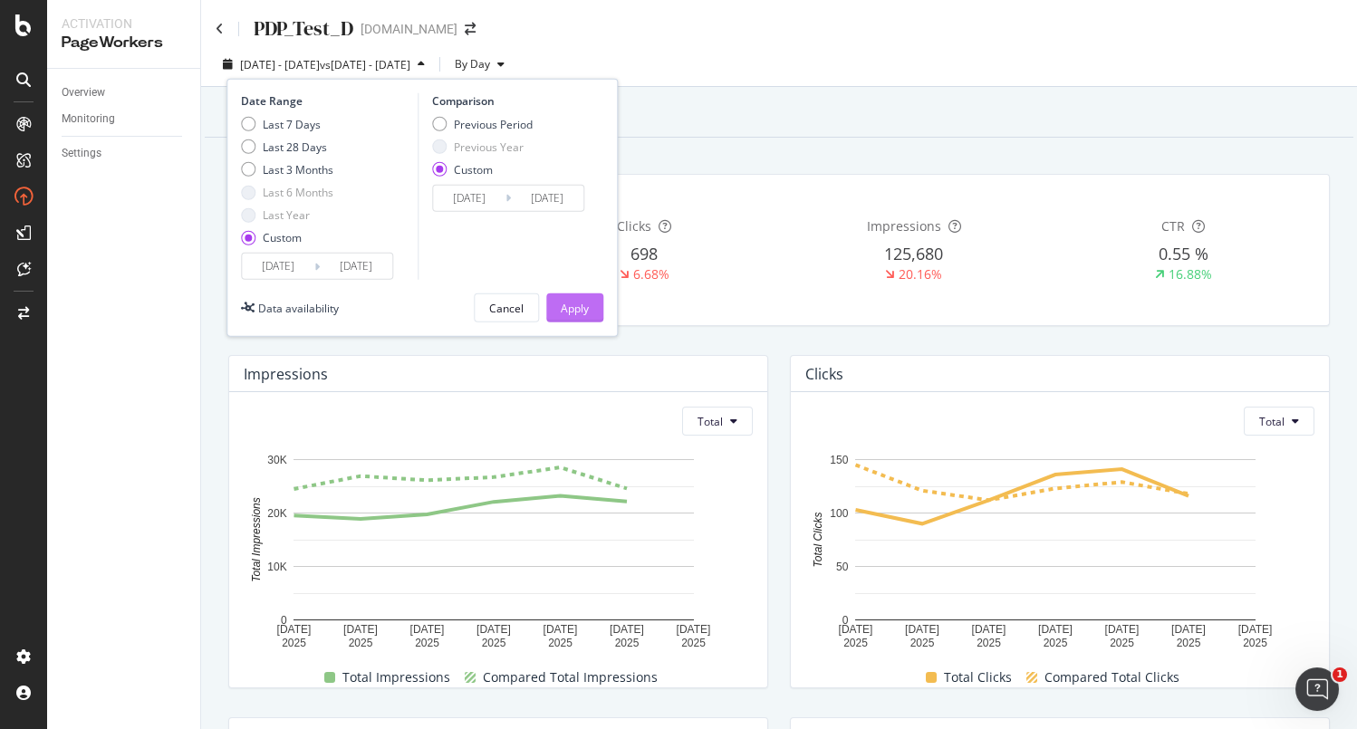
click at [593, 296] on button "Apply" at bounding box center [574, 307] width 57 height 29
